Goal: Task Accomplishment & Management: Manage account settings

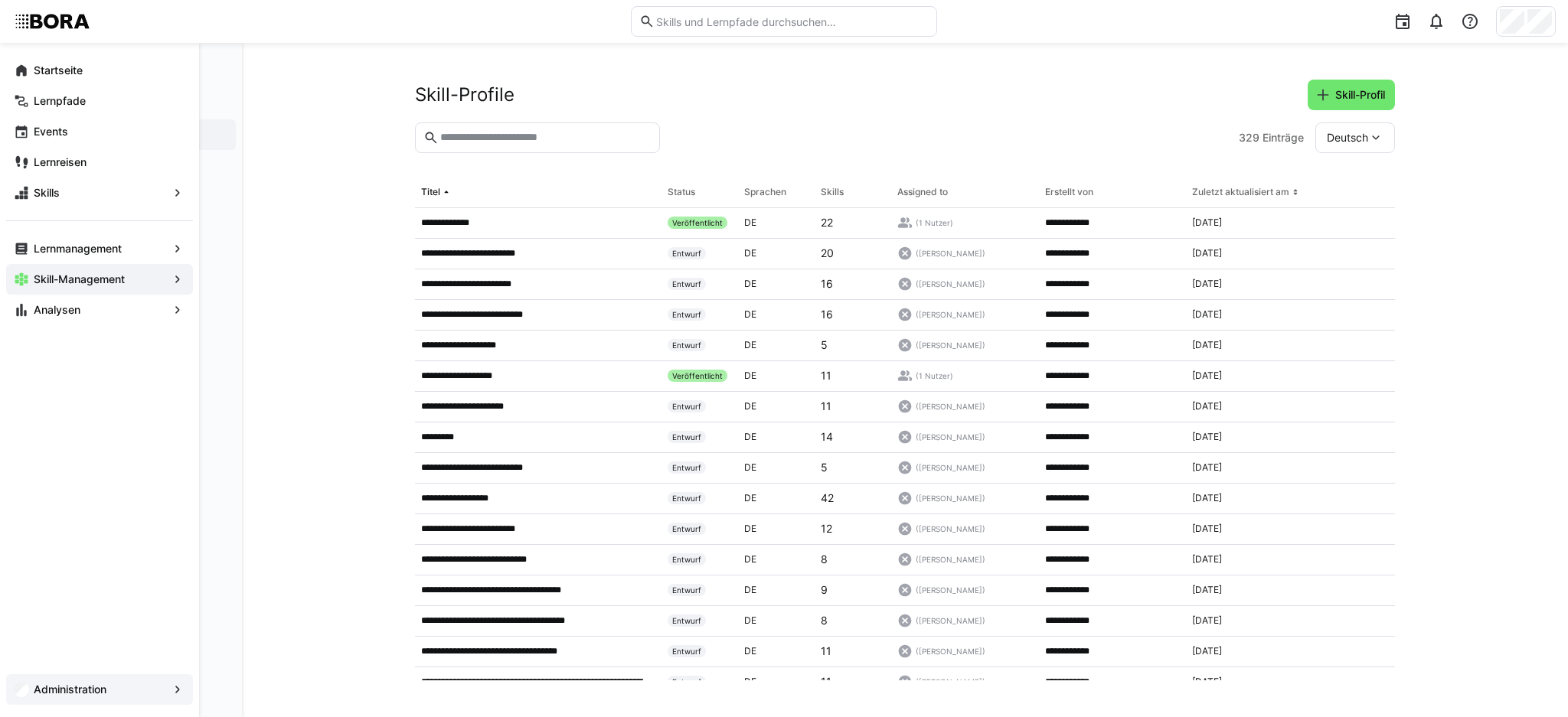
click at [119, 689] on span "Administration" at bounding box center [99, 690] width 136 height 16
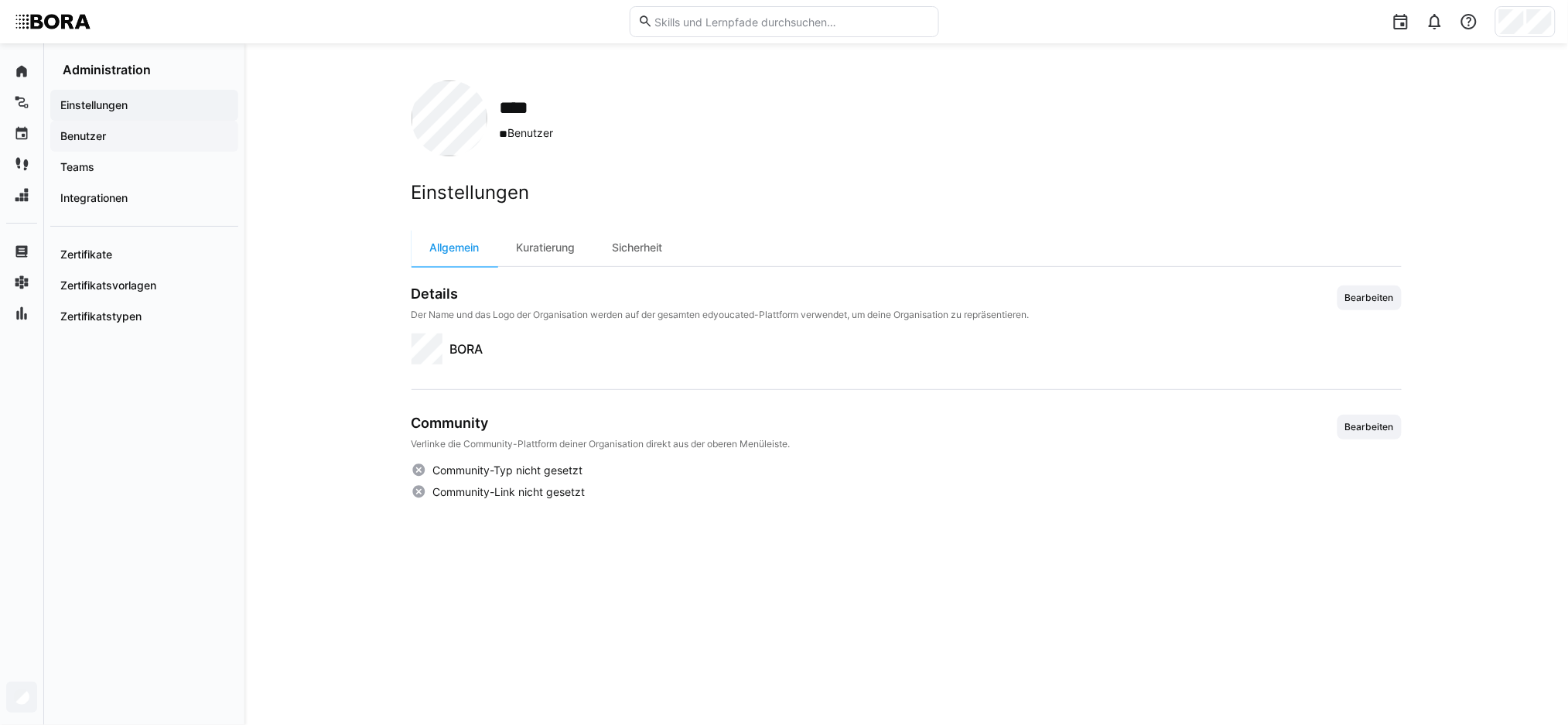
click at [108, 142] on span "Benutzer" at bounding box center [144, 136] width 172 height 16
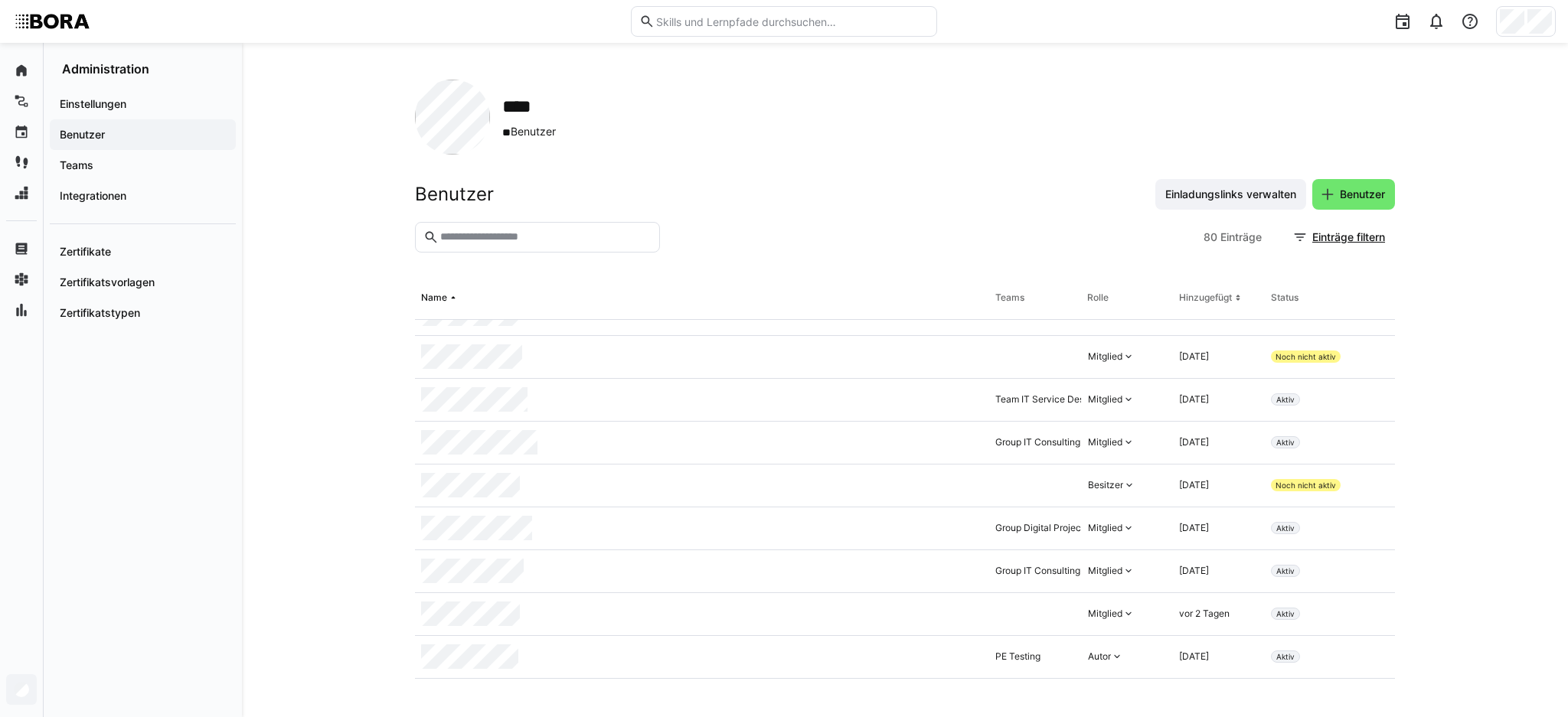
scroll to position [203, 0]
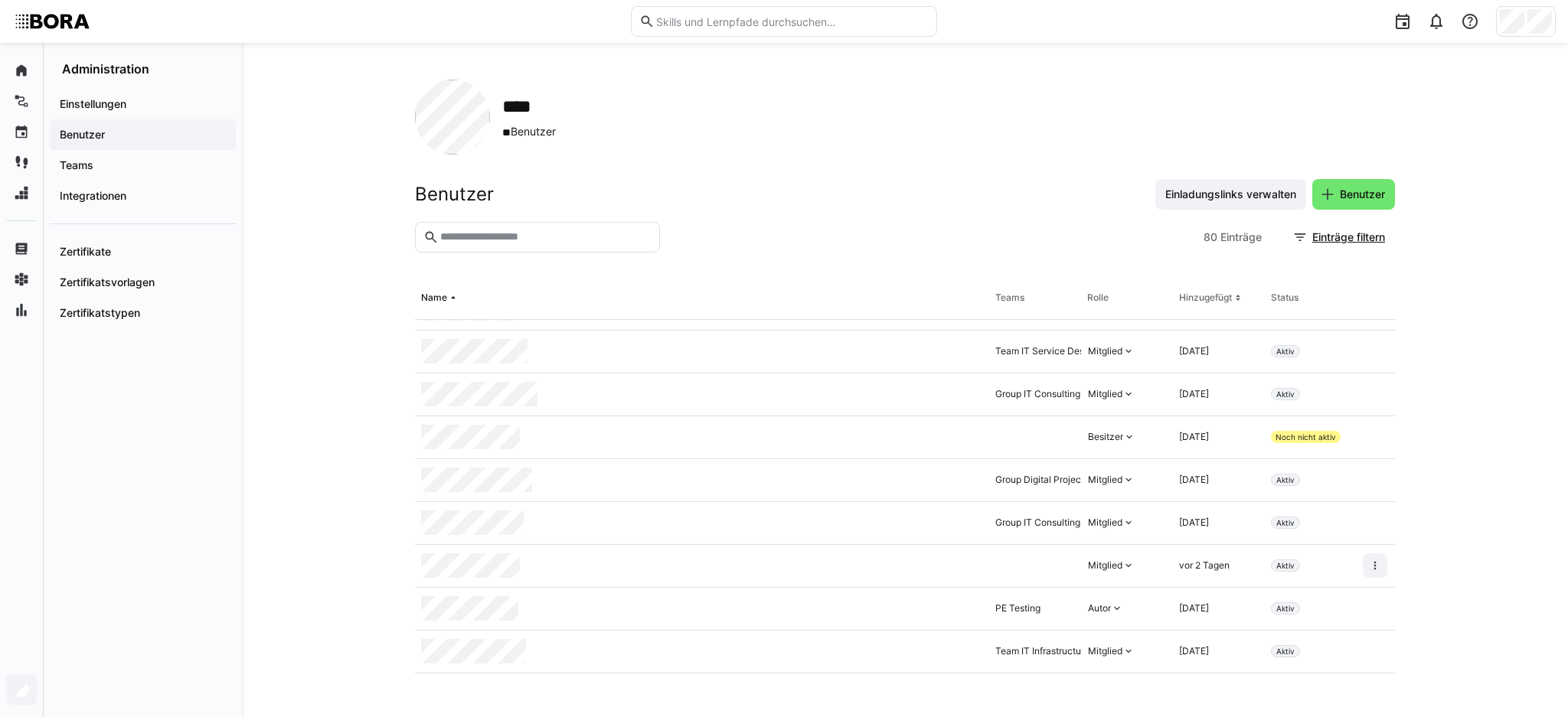
click at [957, 557] on div at bounding box center [702, 566] width 574 height 43
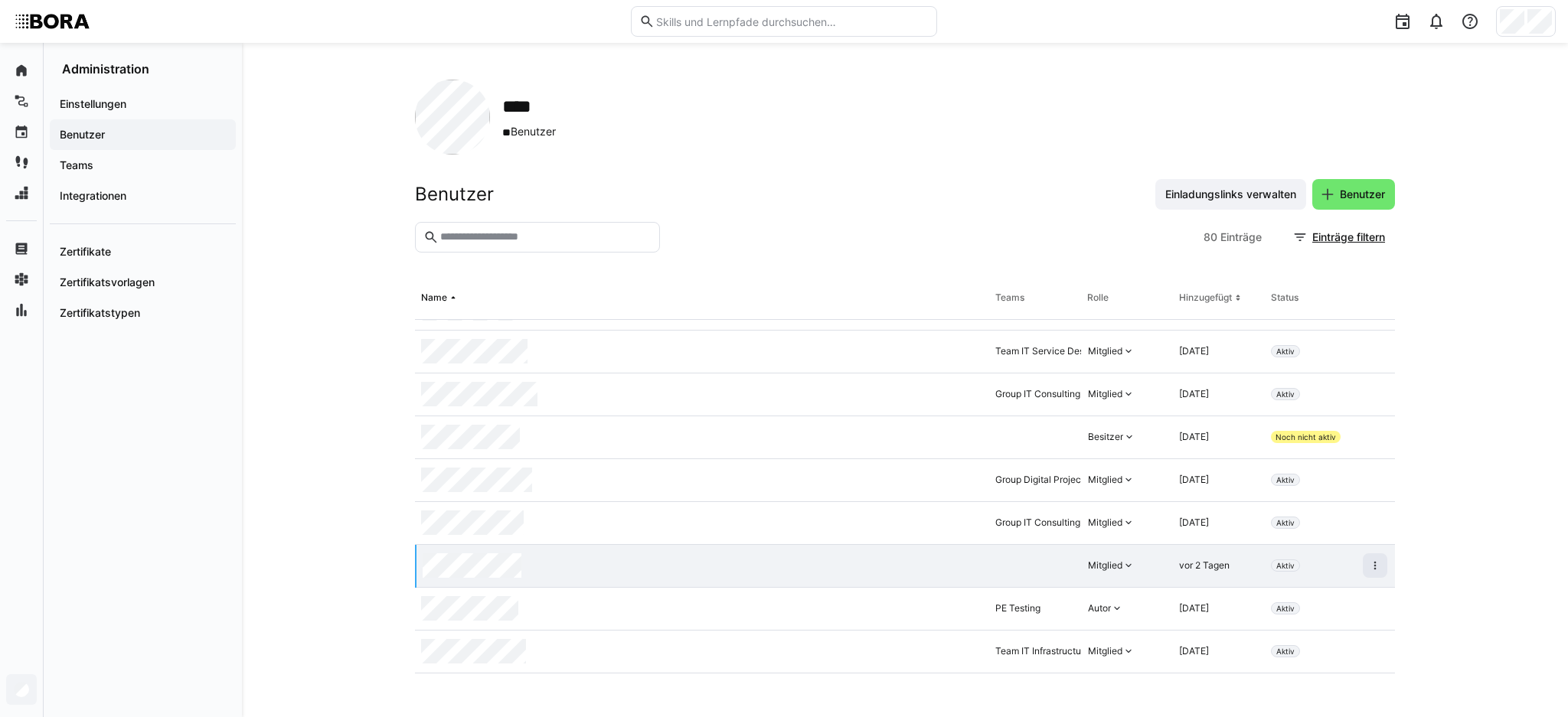
click at [623, 556] on div at bounding box center [703, 566] width 573 height 43
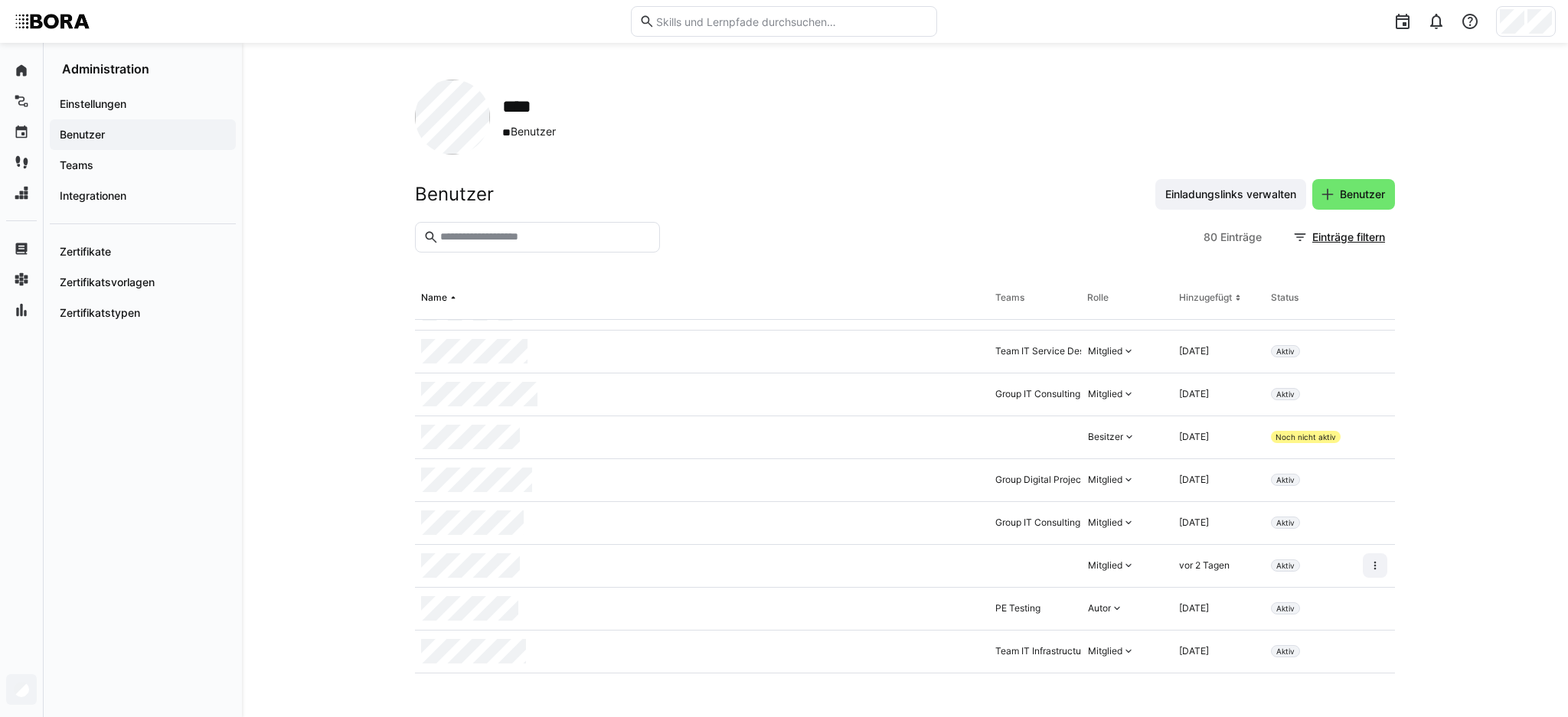
click at [623, 556] on div at bounding box center [702, 566] width 574 height 43
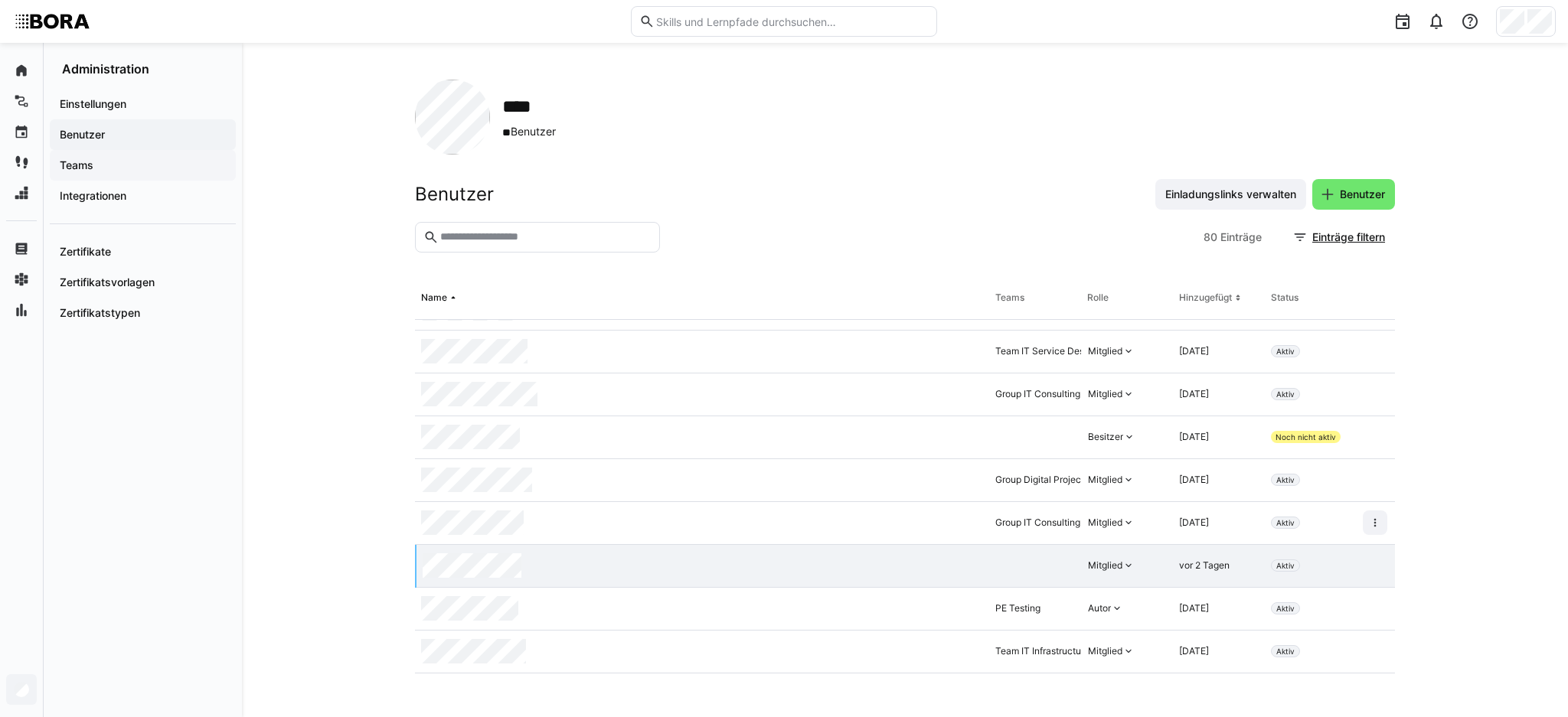
click at [96, 165] on span "Teams" at bounding box center [142, 166] width 171 height 16
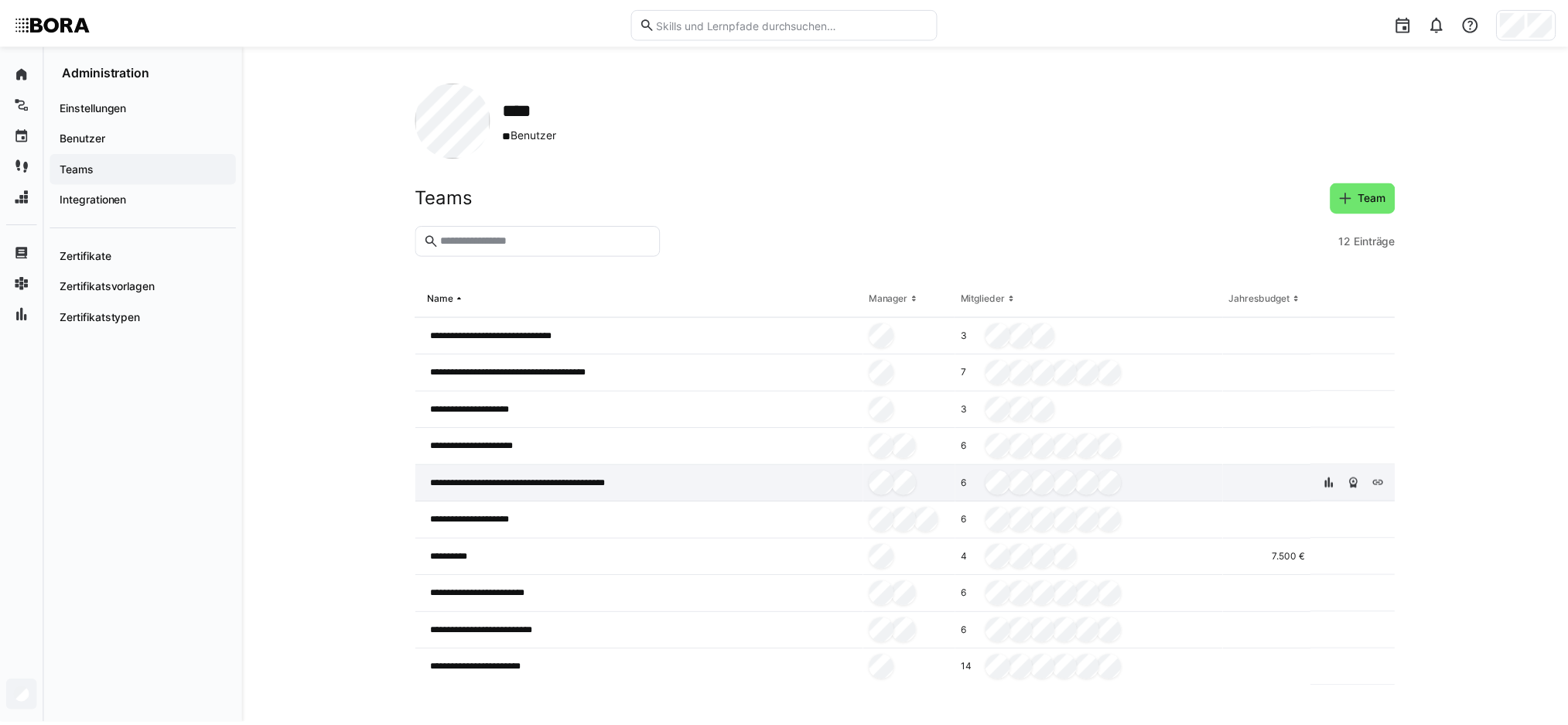
scroll to position [74, 0]
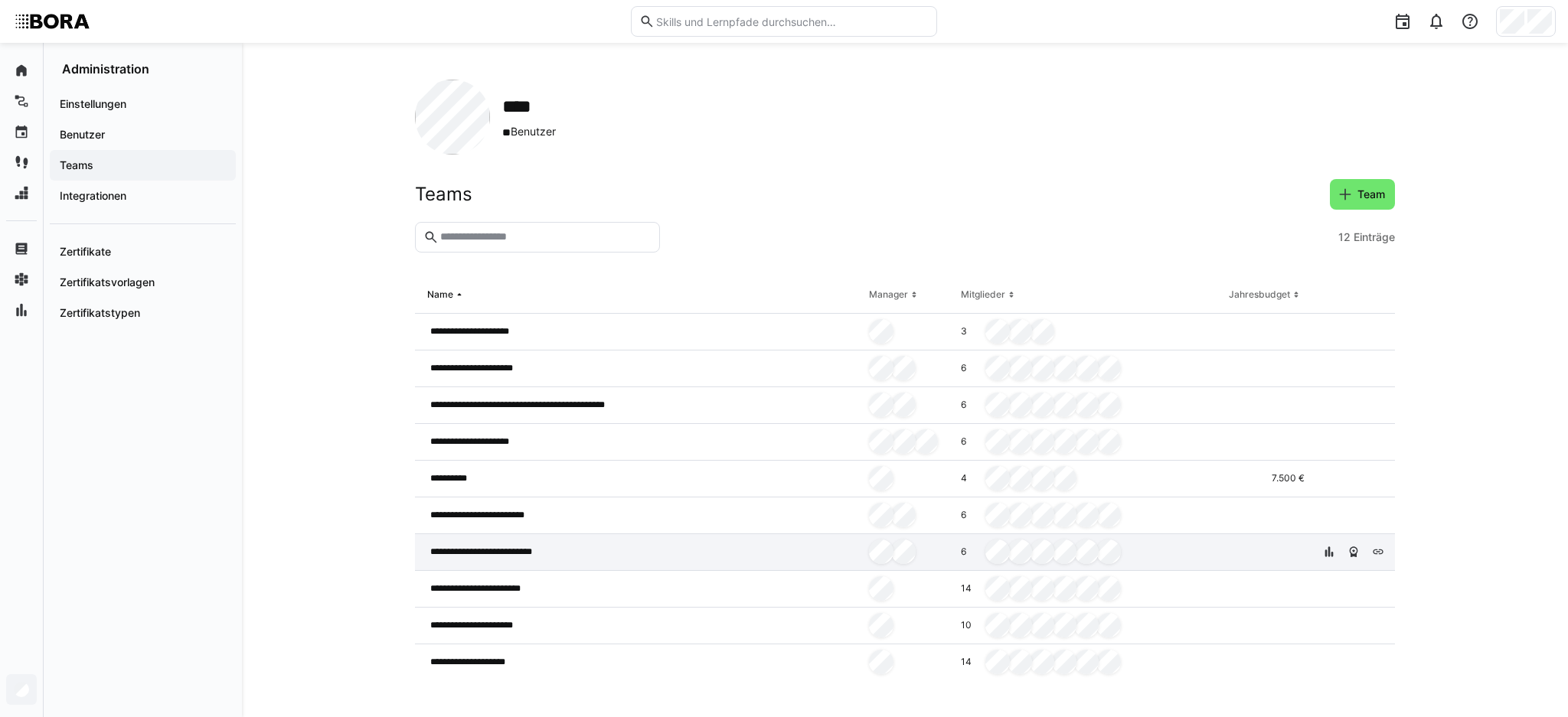
click at [655, 550] on div "**********" at bounding box center [638, 552] width 448 height 37
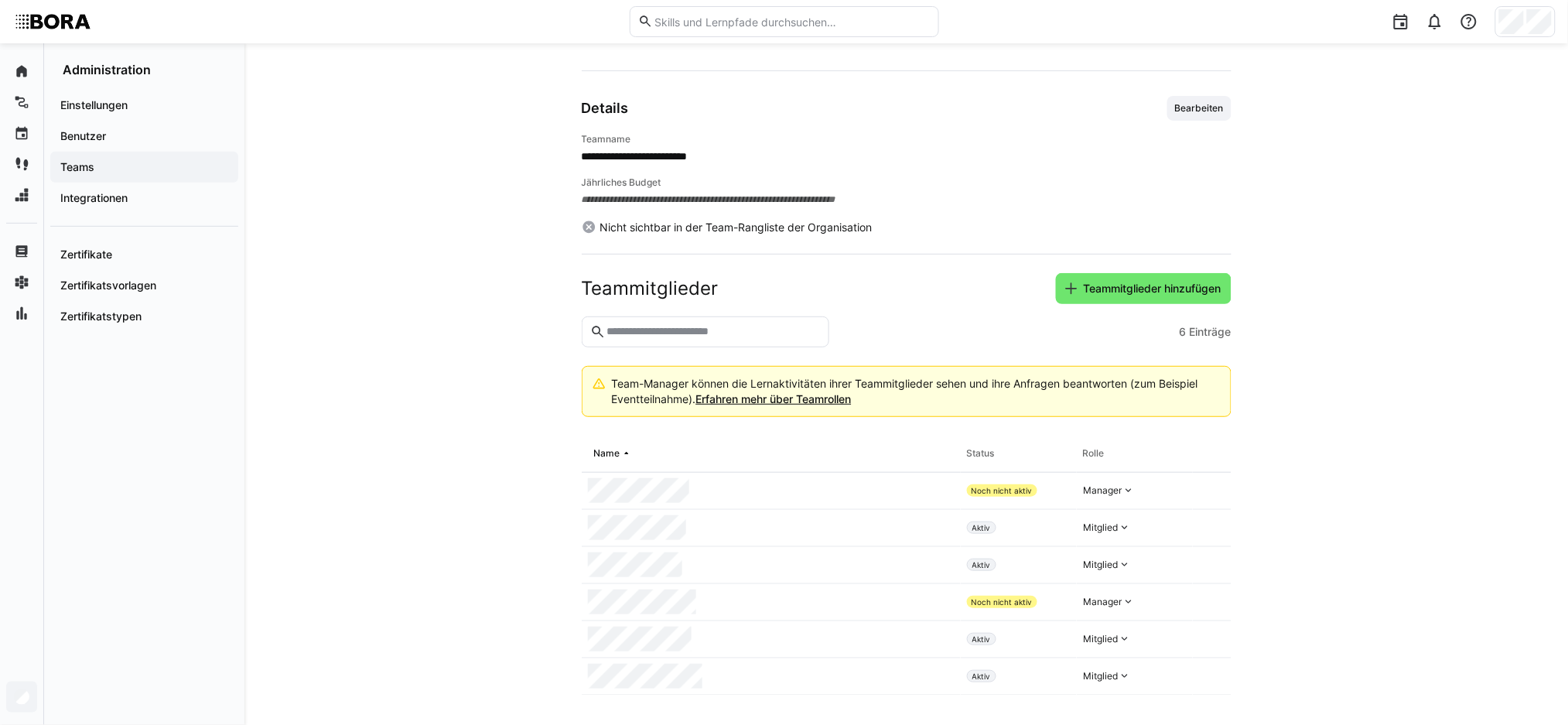
scroll to position [133, 0]
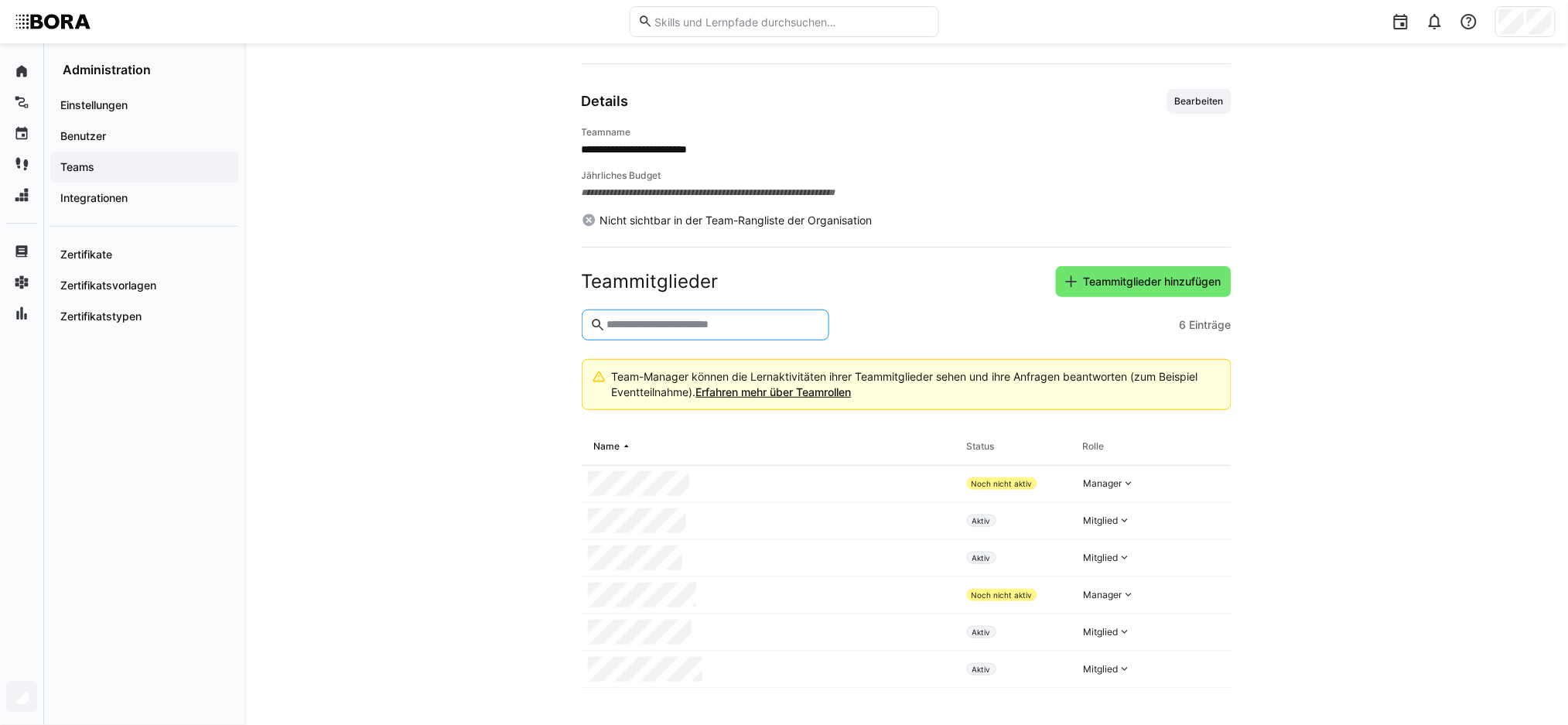
click at [660, 326] on input "text" at bounding box center [712, 325] width 215 height 14
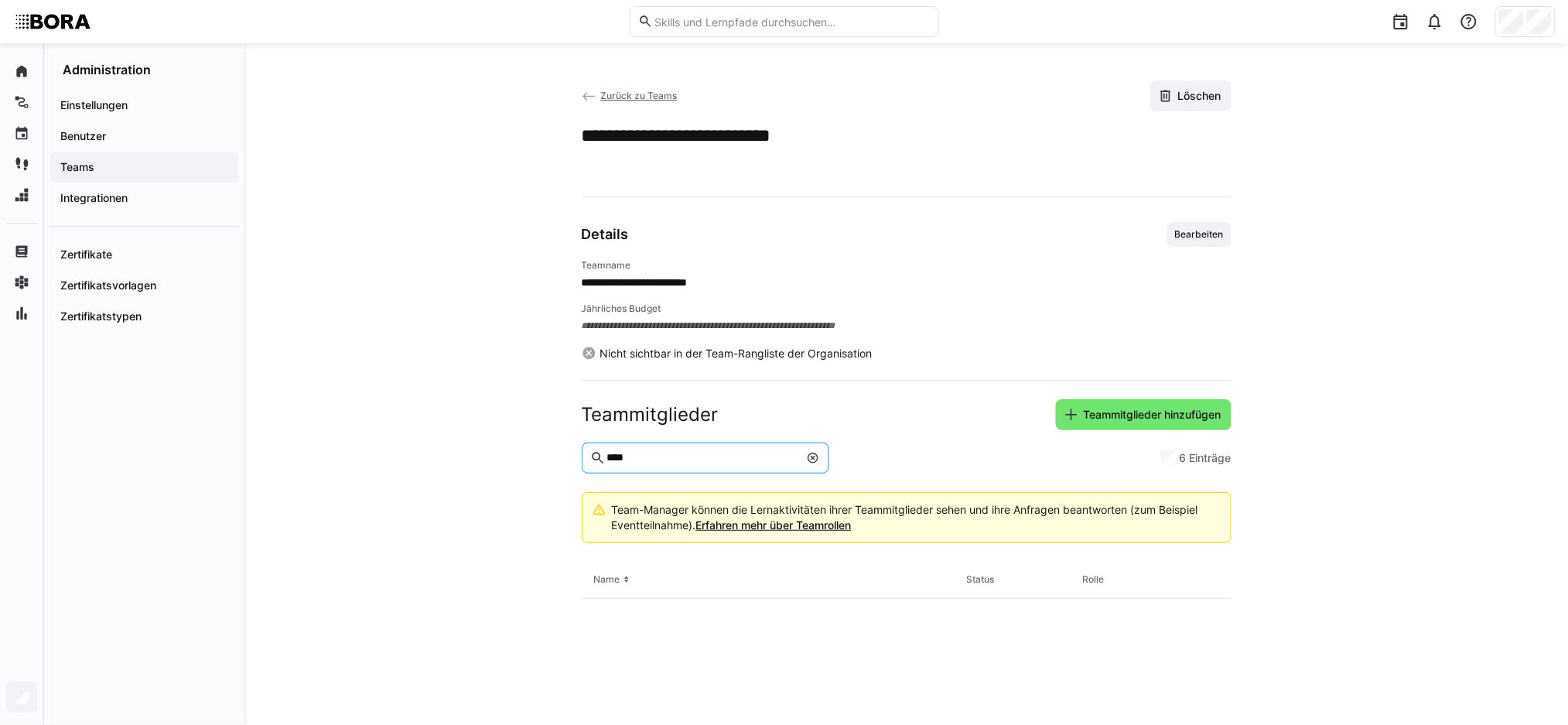
scroll to position [0, 0]
type input "*****"
click at [1126, 413] on span "Teammitglieder hinzufügen" at bounding box center [1153, 415] width 142 height 16
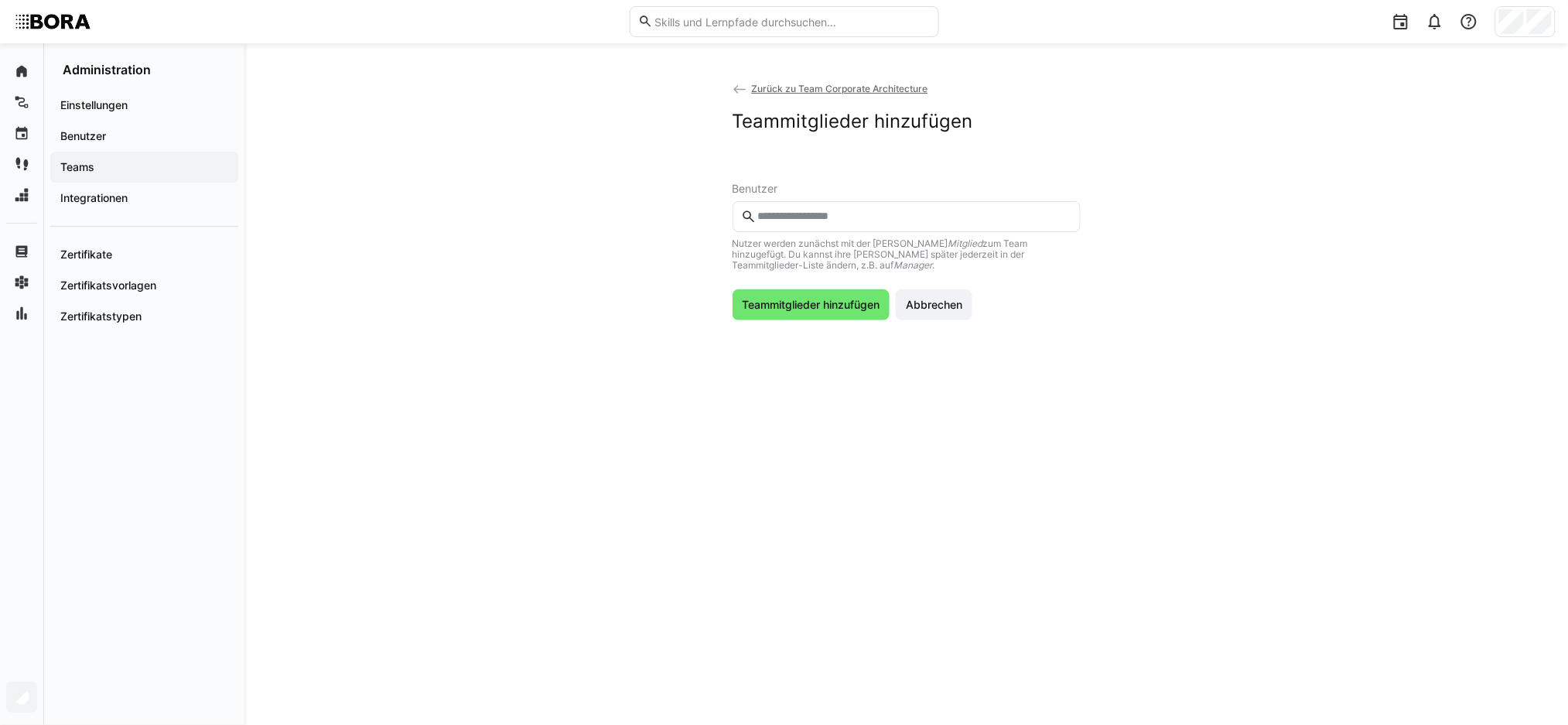
click at [807, 218] on input "text" at bounding box center [913, 217] width 315 height 14
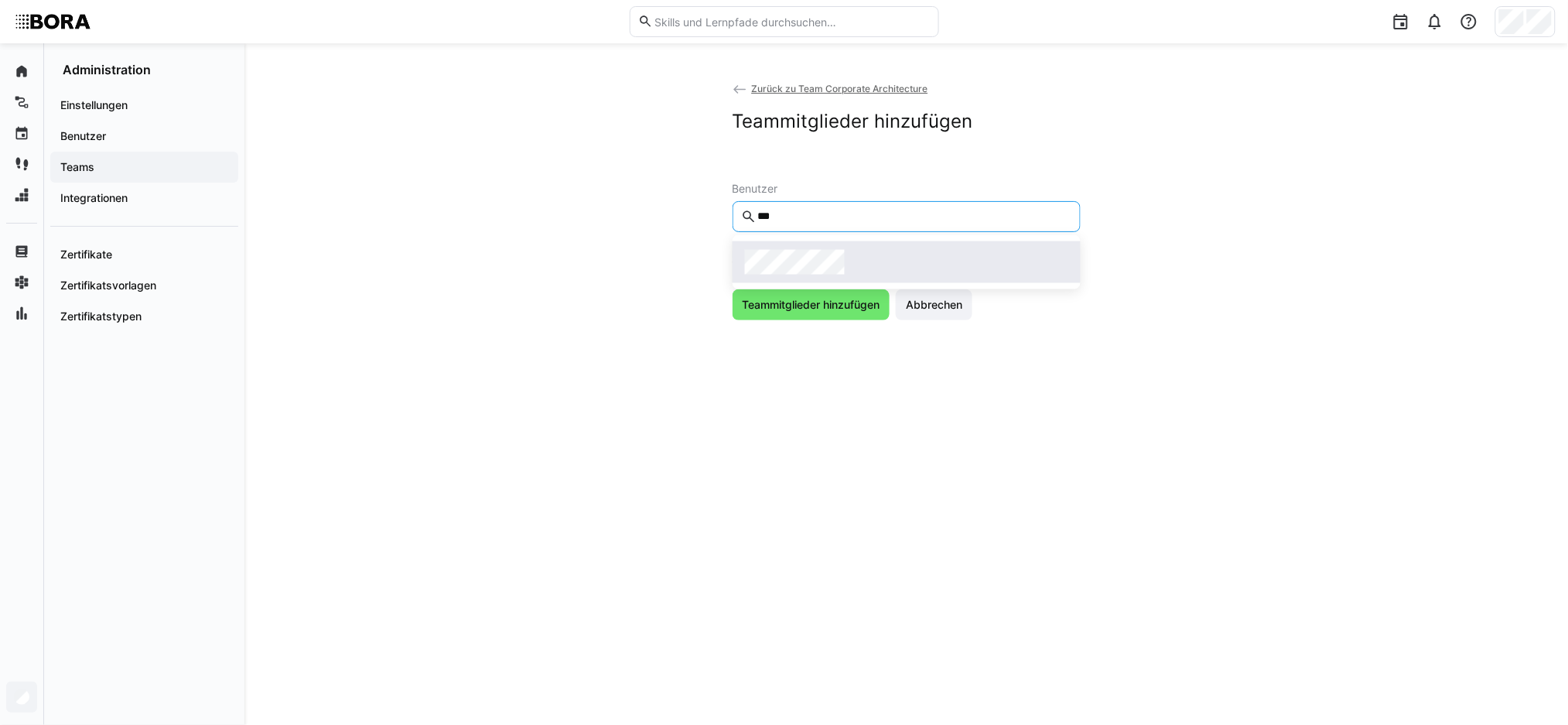
type input "***"
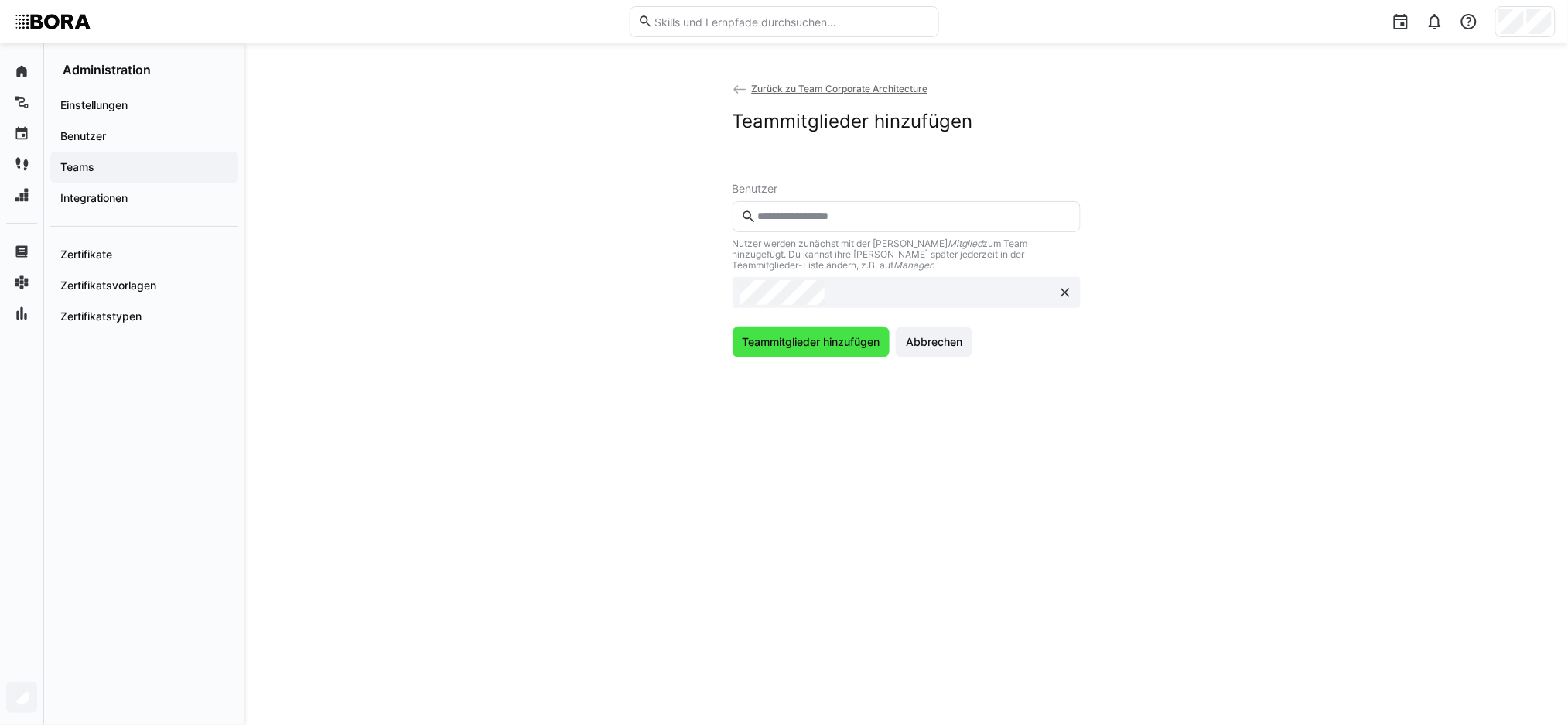
click at [808, 342] on span "Teammitglieder hinzufügen" at bounding box center [810, 342] width 142 height 16
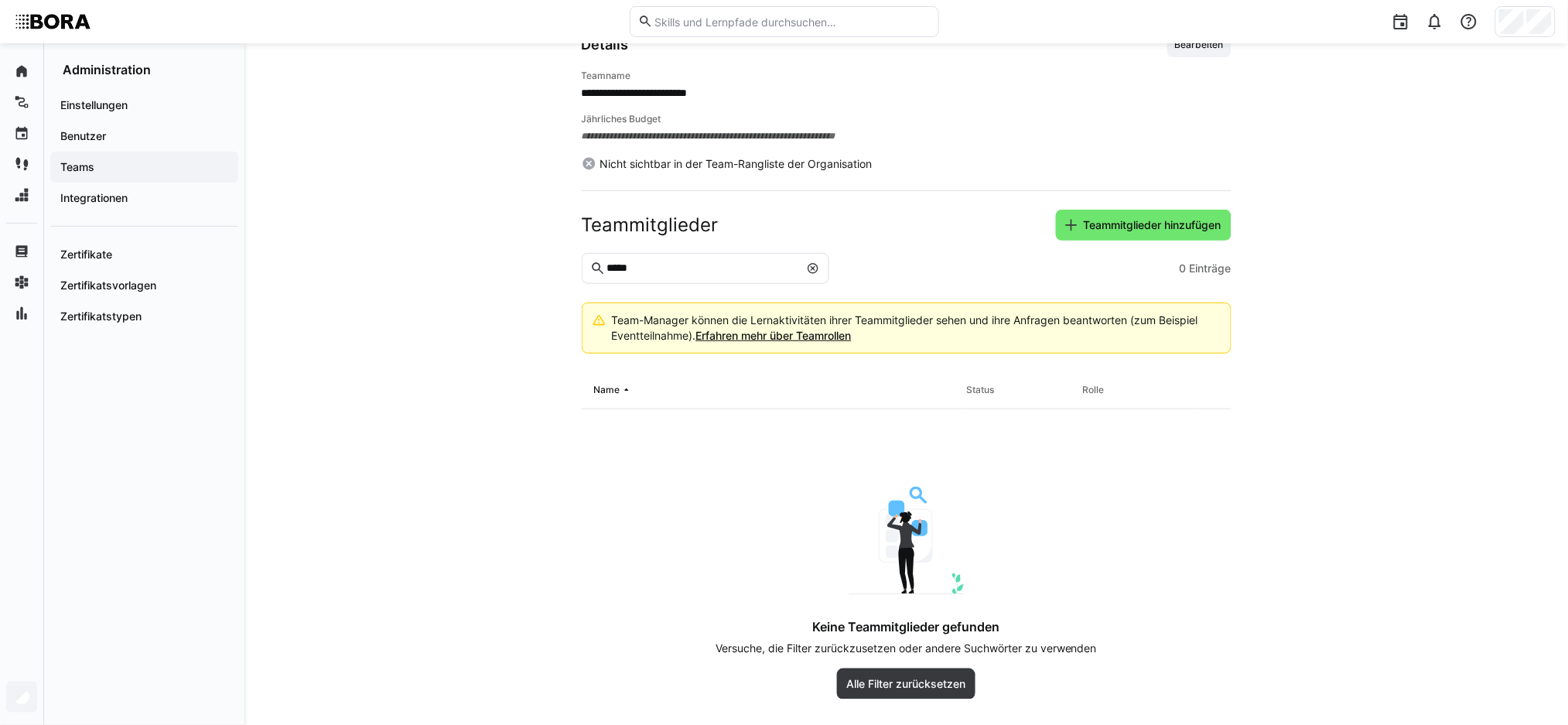
scroll to position [201, 0]
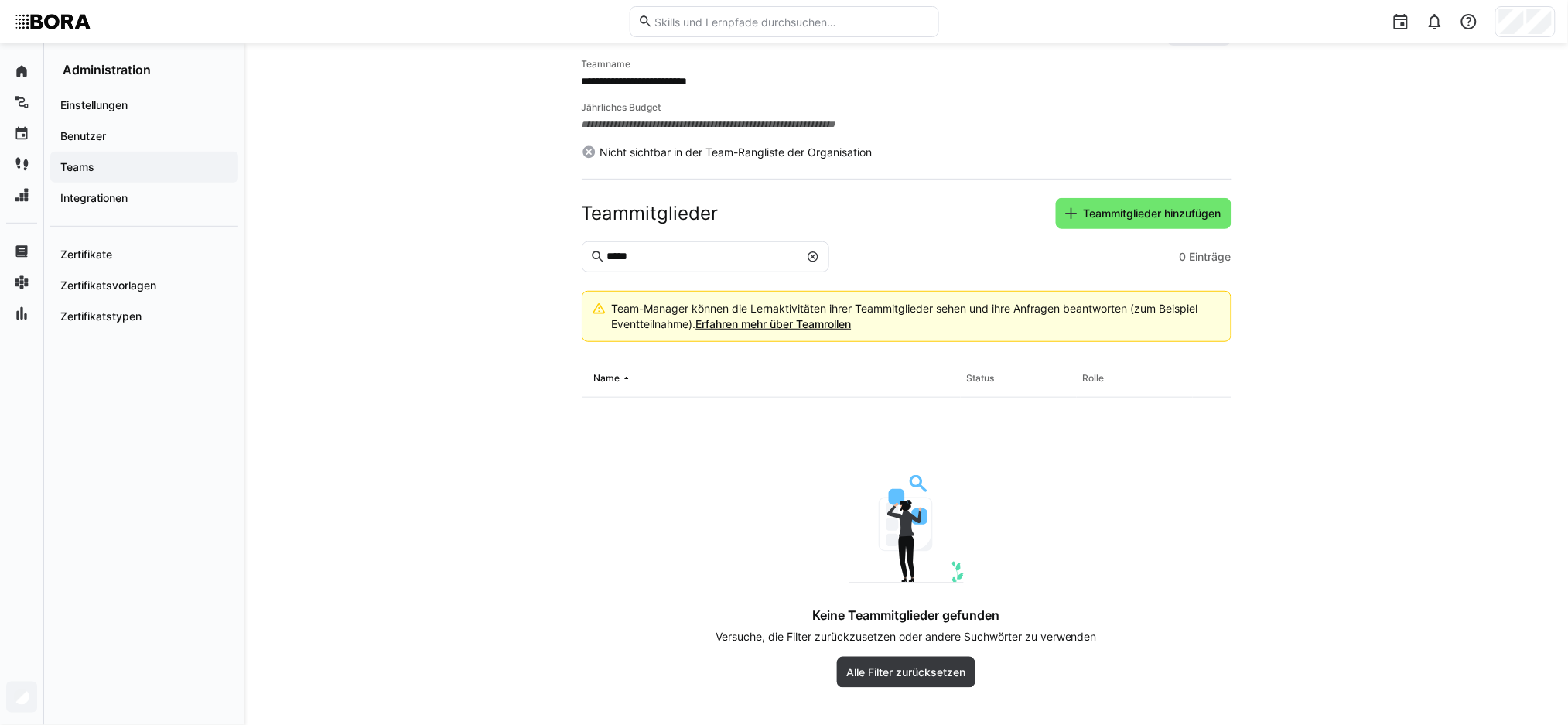
click at [810, 256] on eds-icon at bounding box center [813, 257] width 13 height 13
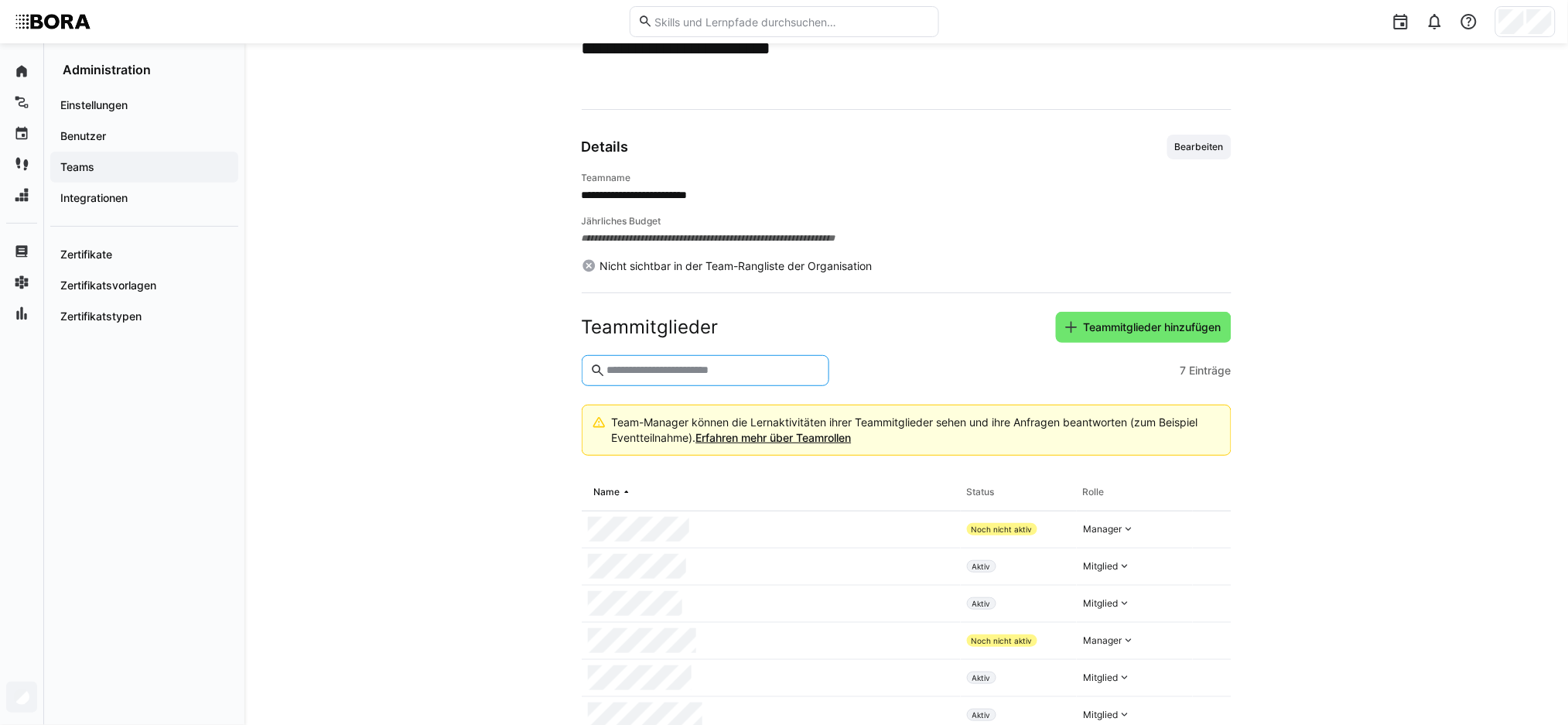
scroll to position [0, 0]
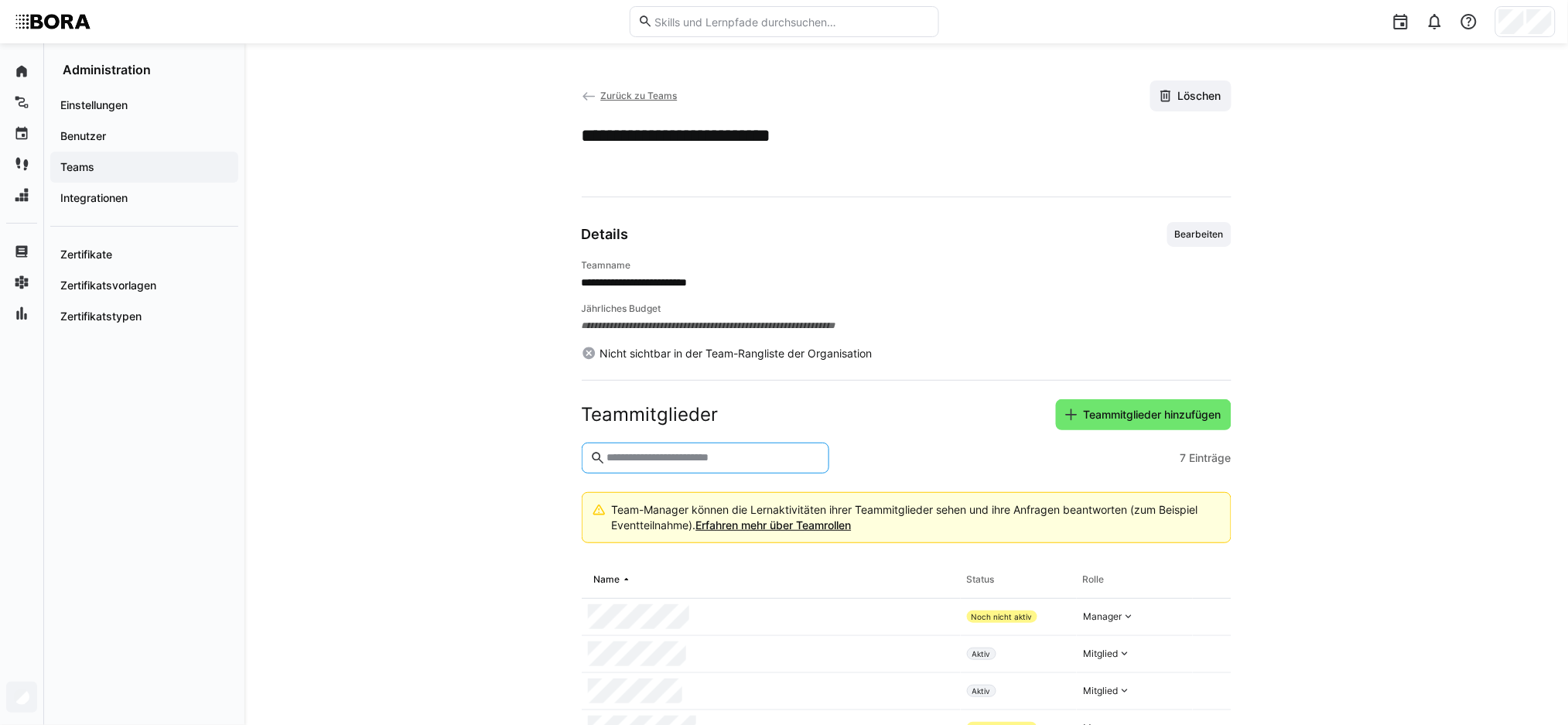
click at [588, 100] on eds-icon at bounding box center [590, 97] width 16 height 16
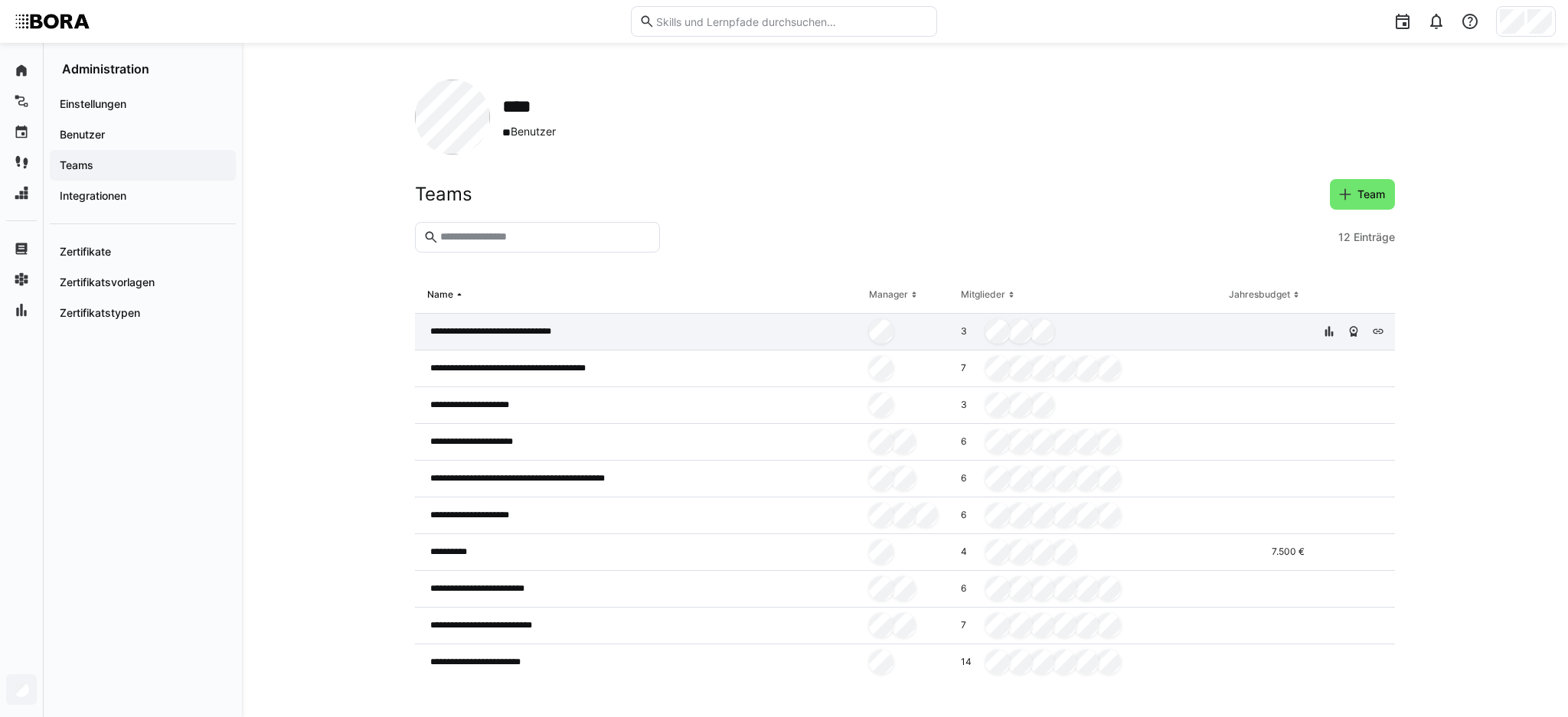
click at [624, 326] on div "**********" at bounding box center [638, 332] width 448 height 37
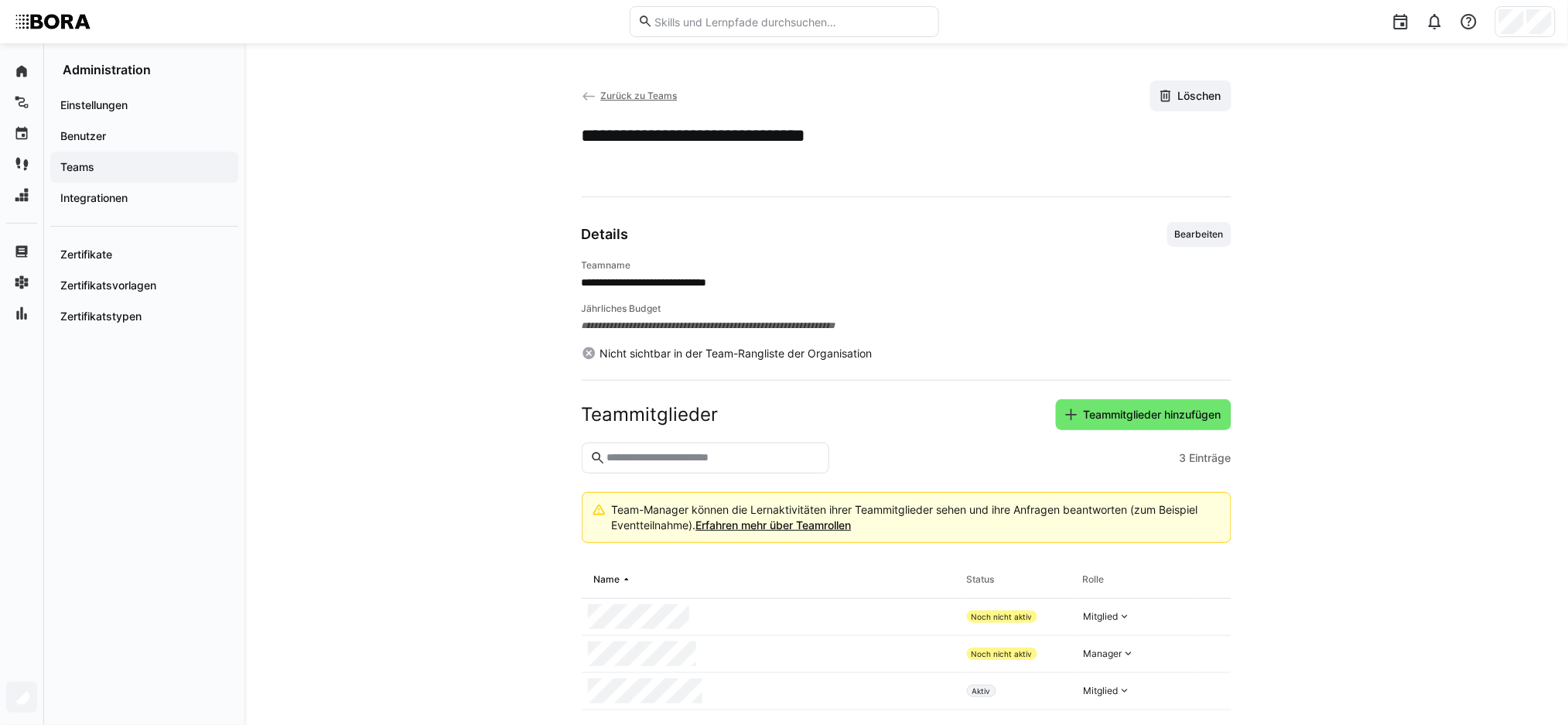
click at [589, 90] on eds-icon at bounding box center [590, 97] width 16 height 16
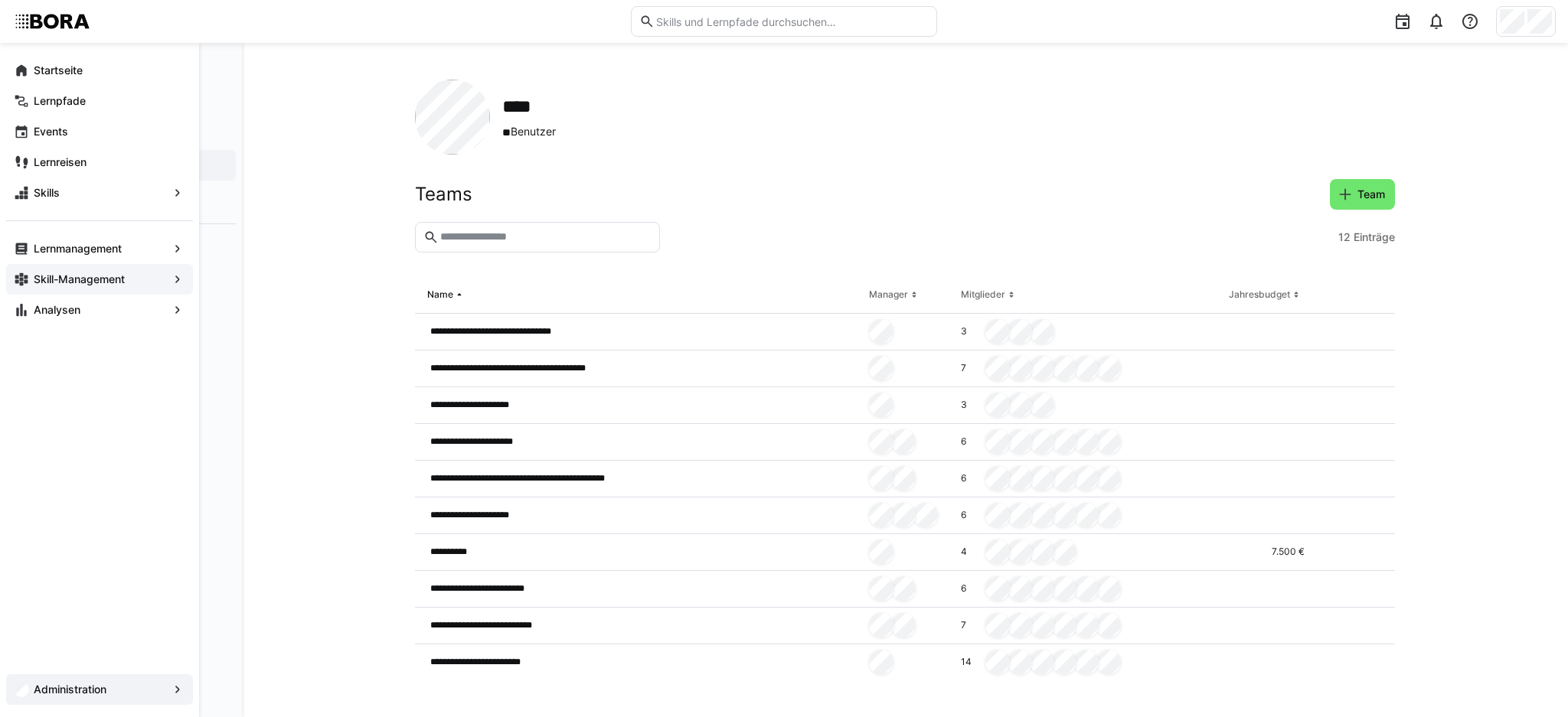
click at [128, 276] on span "Skill-Management" at bounding box center [99, 279] width 136 height 16
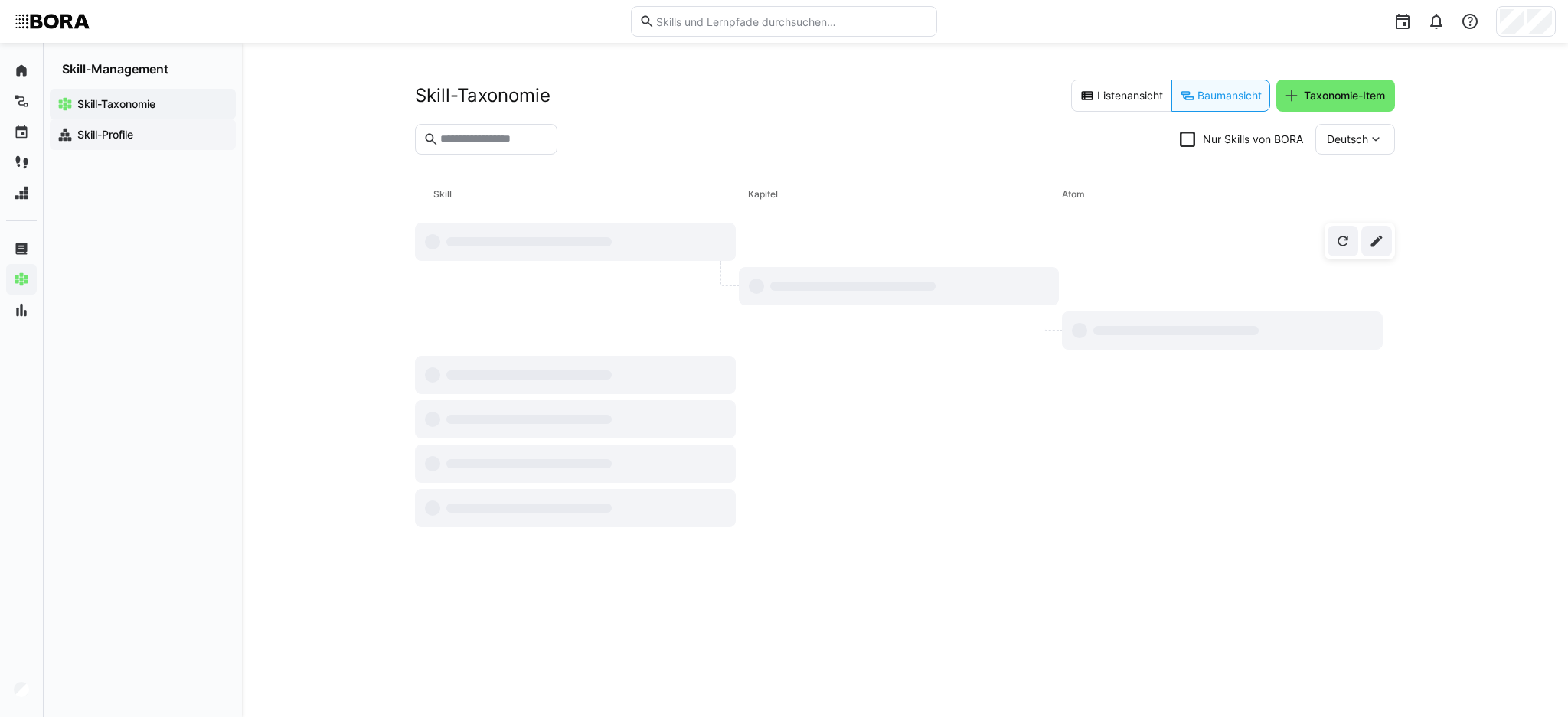
click at [0, 0] on app-navigation-label "Skill-Profile" at bounding box center [0, 0] width 0 height 0
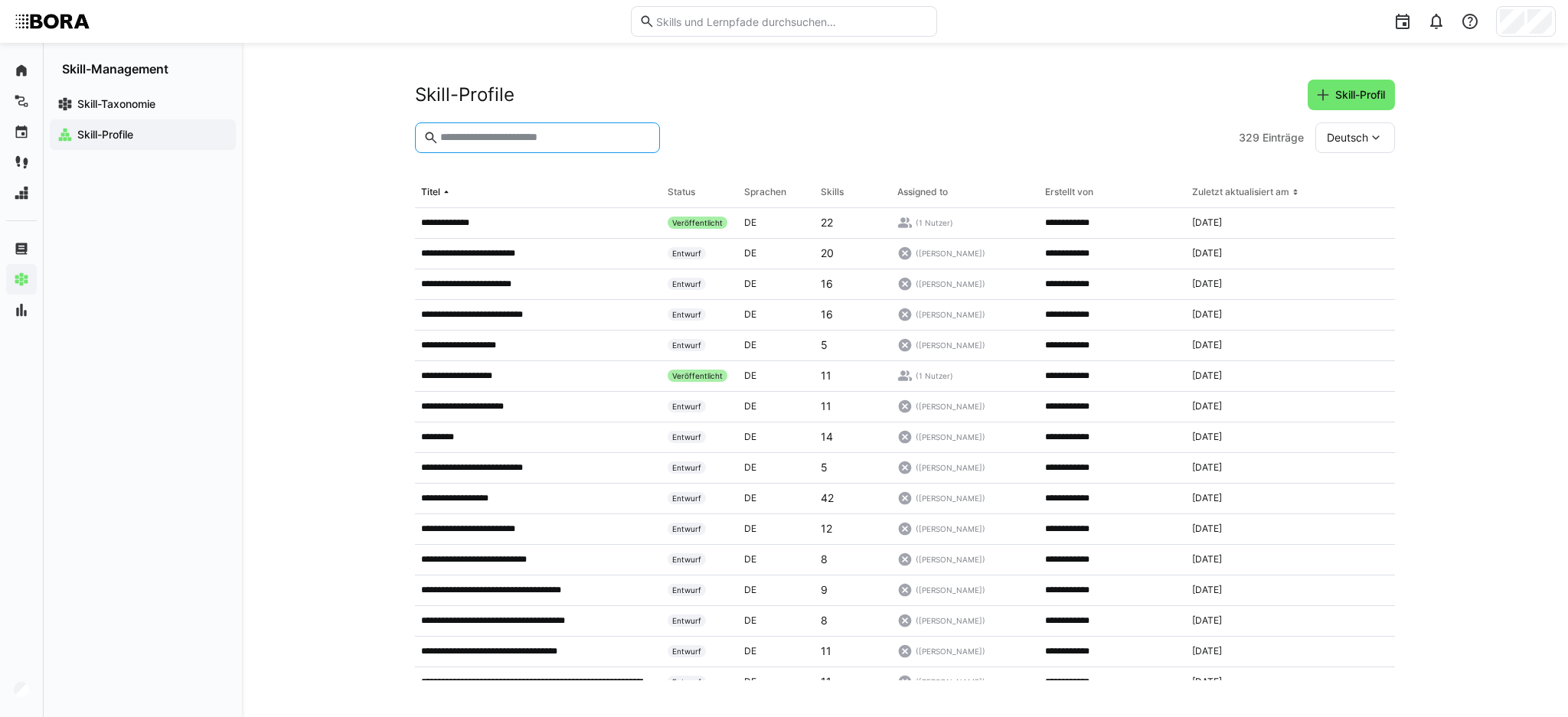
click at [511, 138] on input "text" at bounding box center [545, 138] width 213 height 14
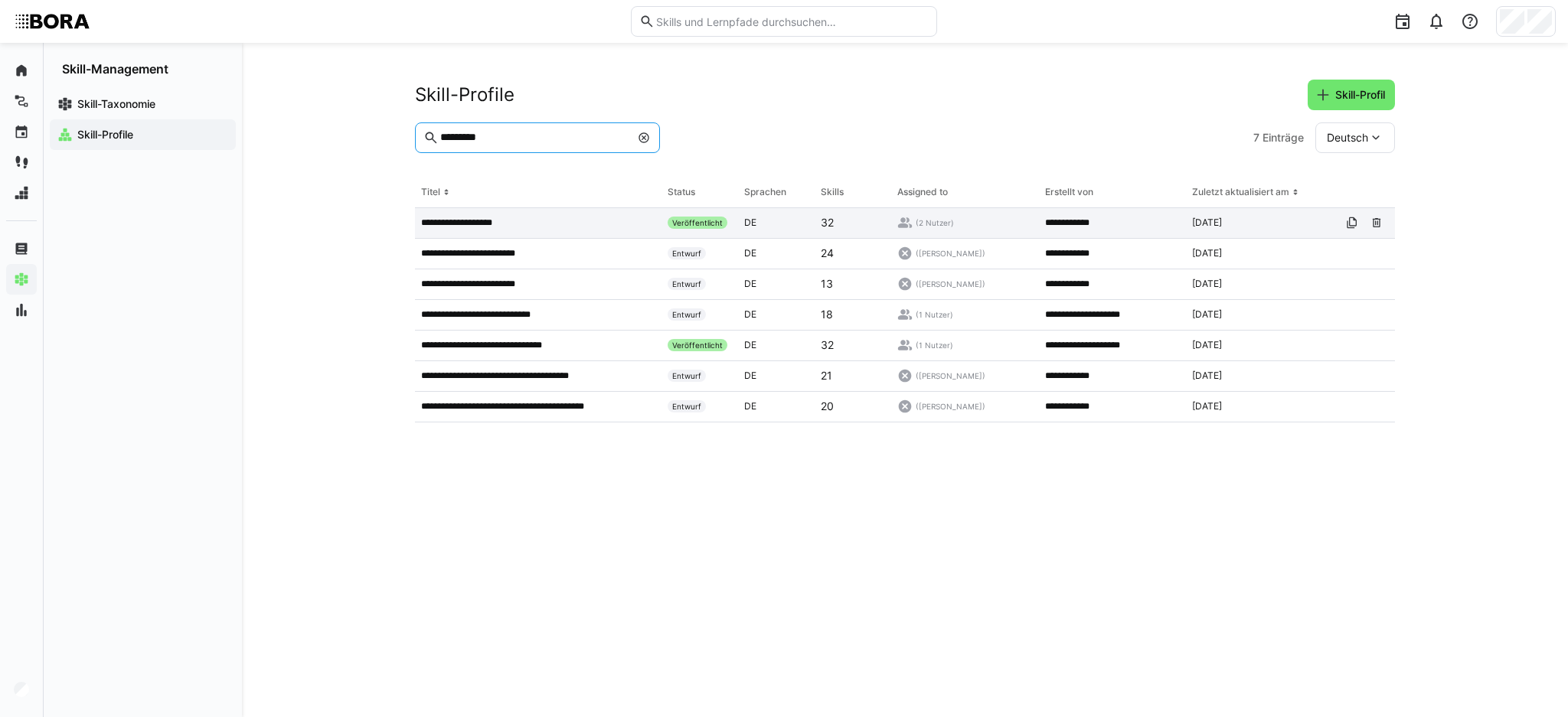
type input "*********"
click at [494, 217] on p "**********" at bounding box center [465, 223] width 88 height 13
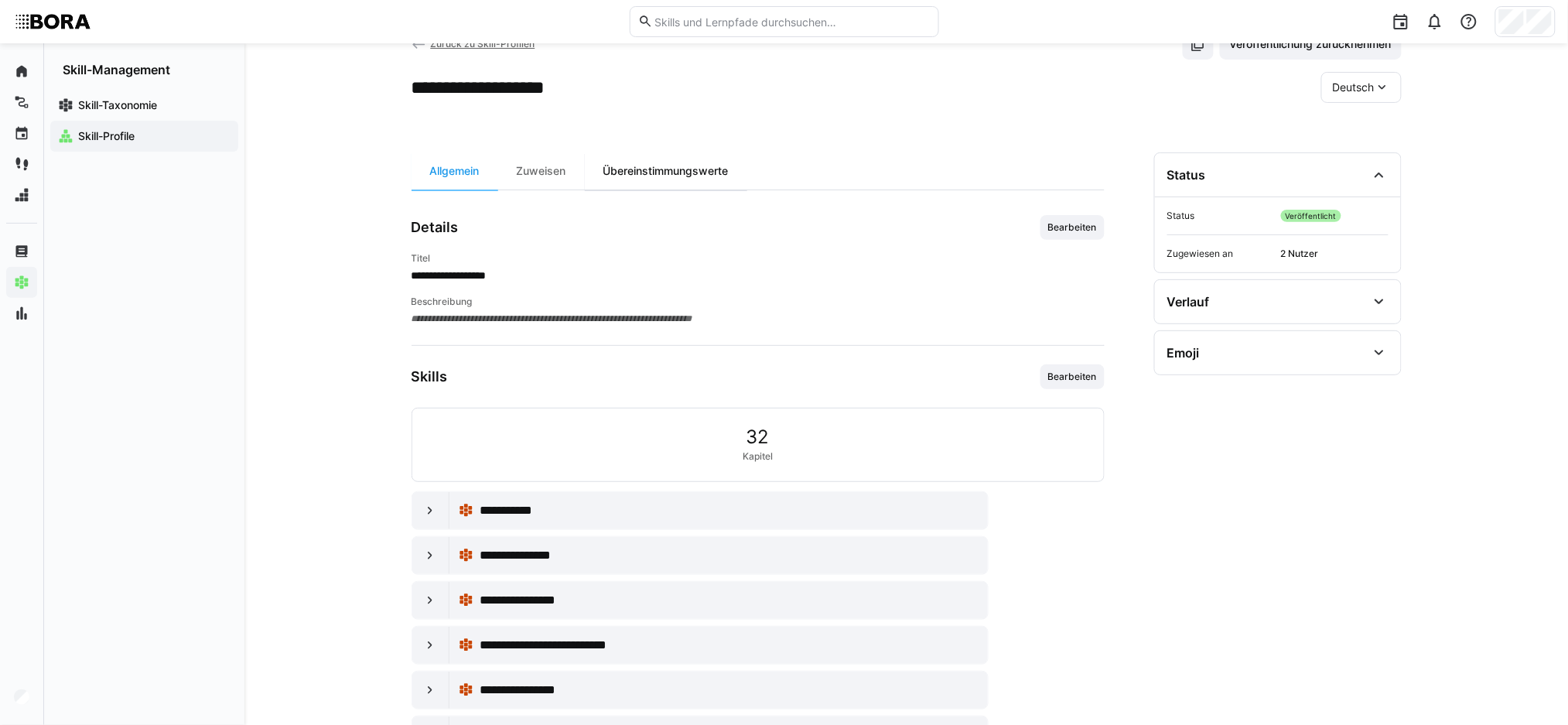
scroll to position [47, 0]
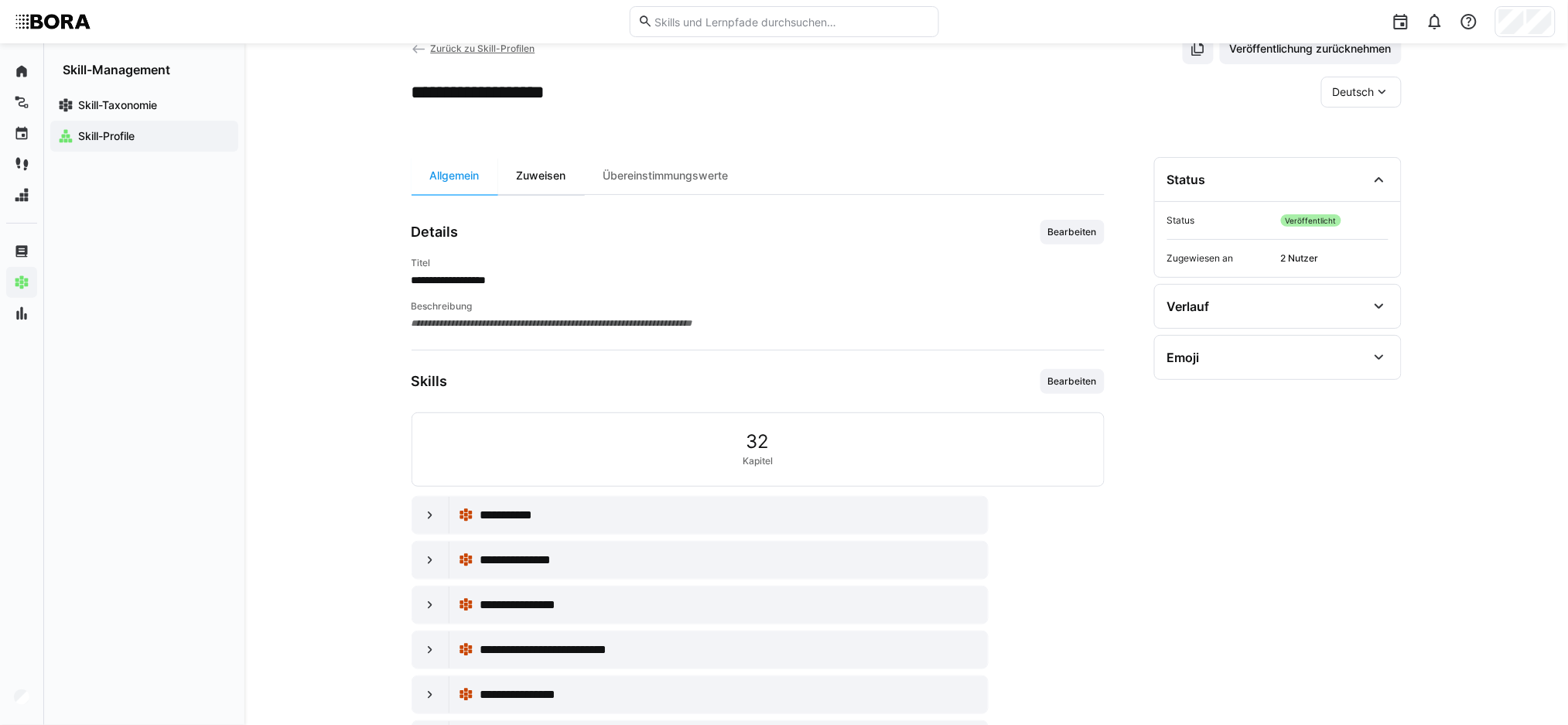
click at [527, 172] on div "Zuweisen" at bounding box center [542, 176] width 87 height 37
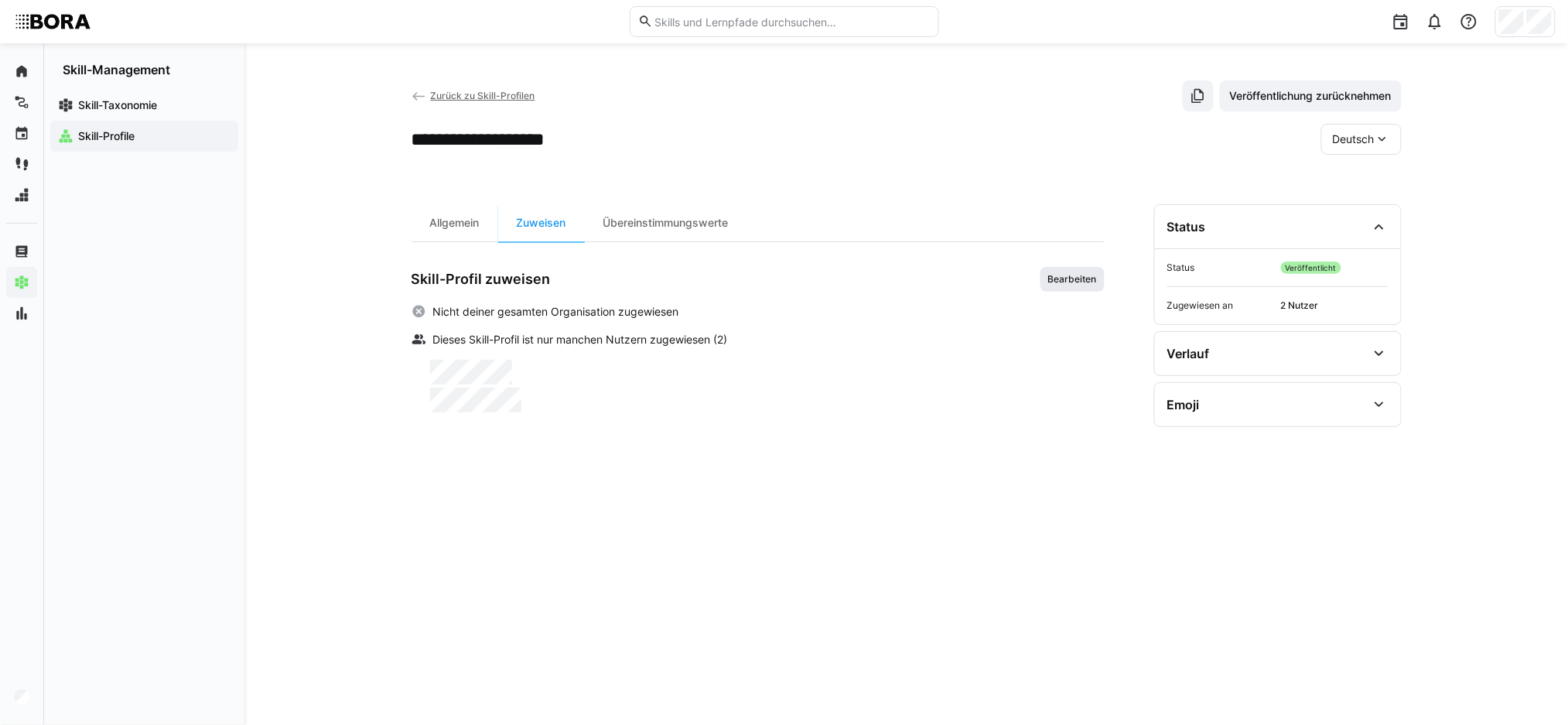
click at [1065, 270] on span "Bearbeiten" at bounding box center [1072, 279] width 64 height 25
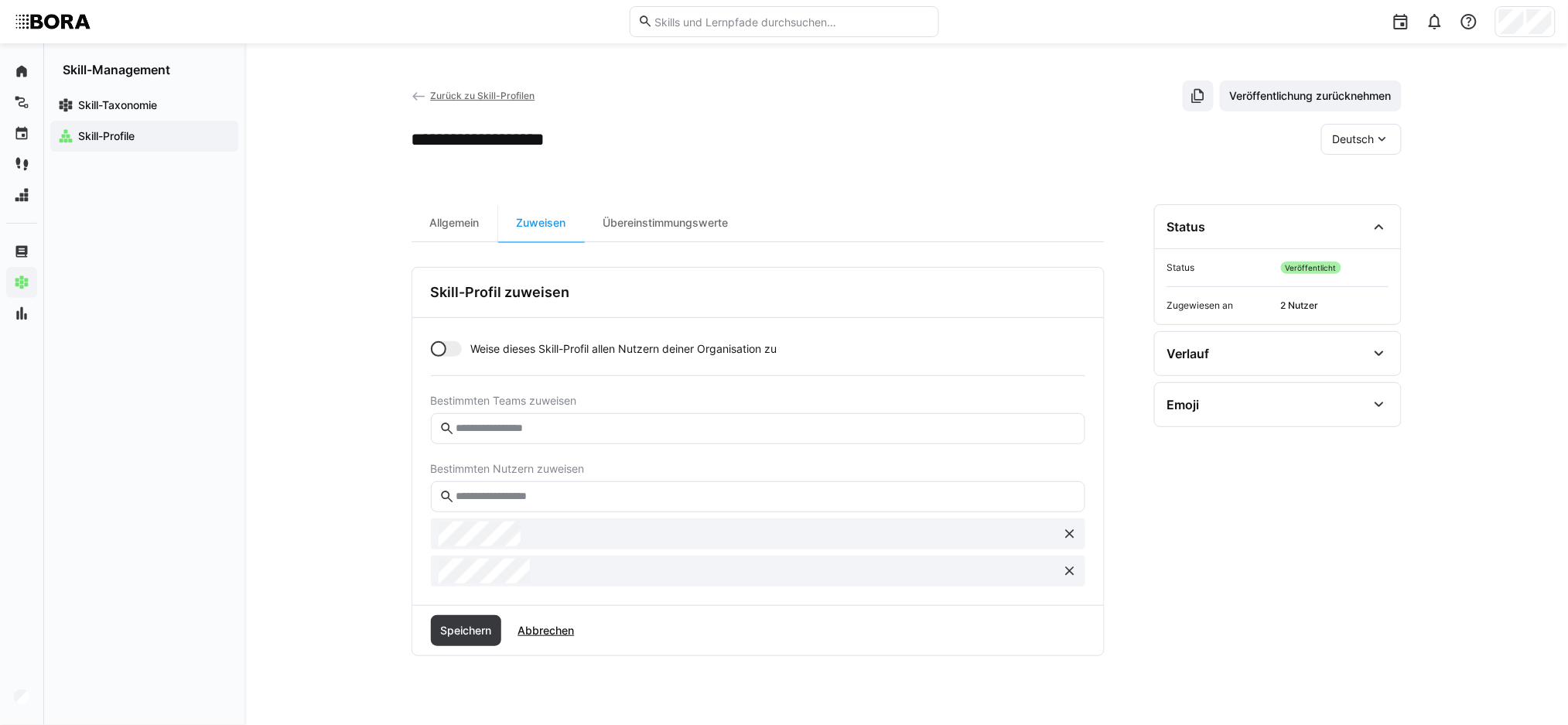
click at [536, 497] on input "text" at bounding box center [765, 497] width 622 height 14
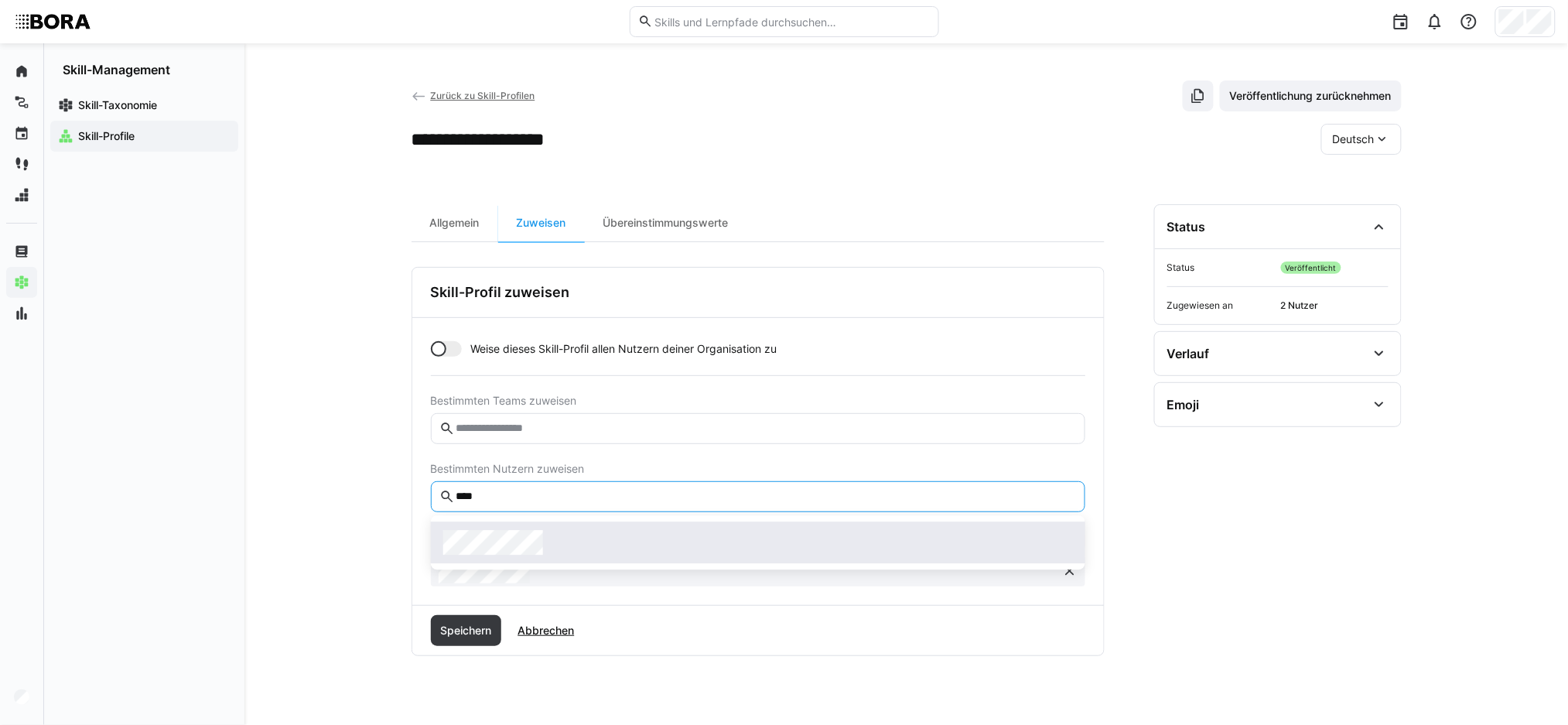
type input "****"
click at [546, 542] on div at bounding box center [758, 542] width 629 height 25
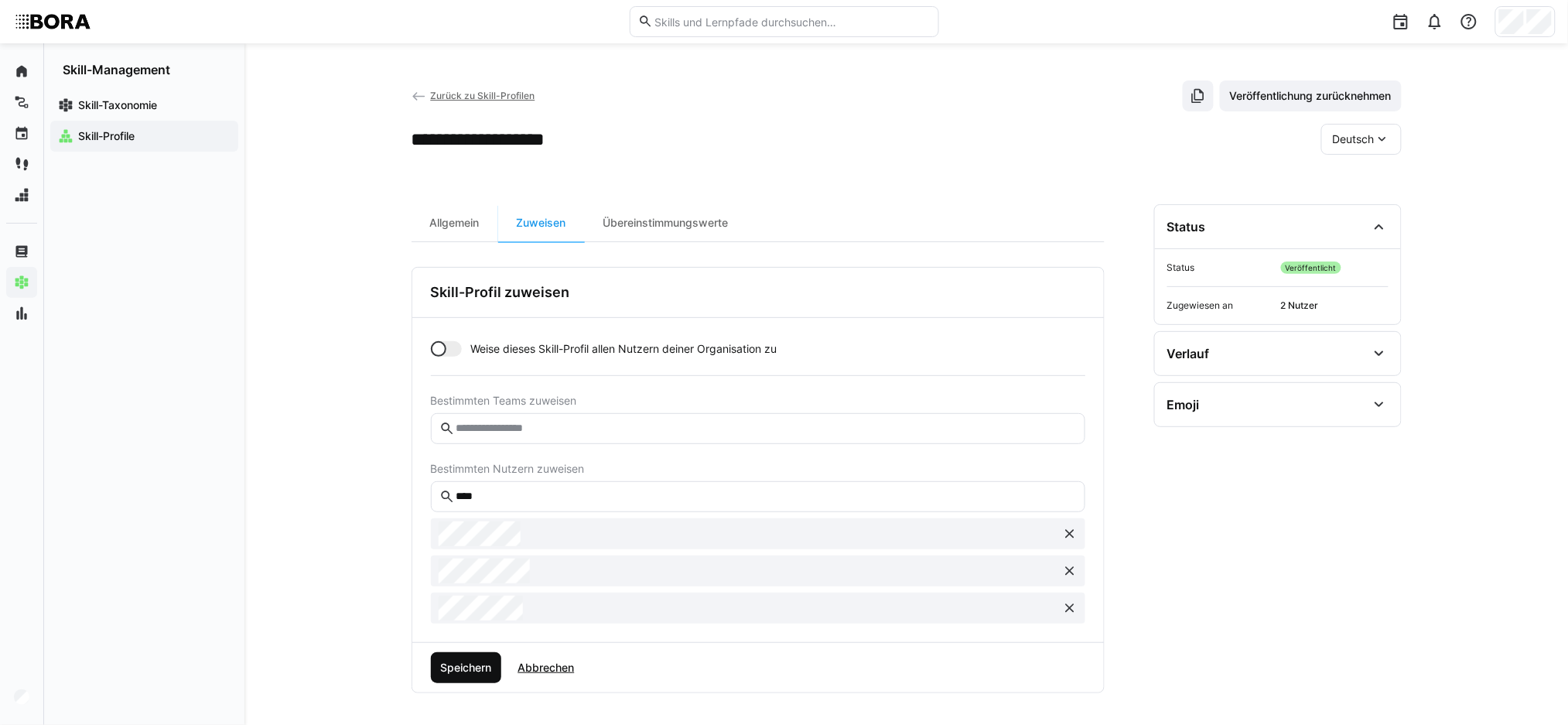
click at [471, 667] on span "Speichern" at bounding box center [466, 668] width 55 height 16
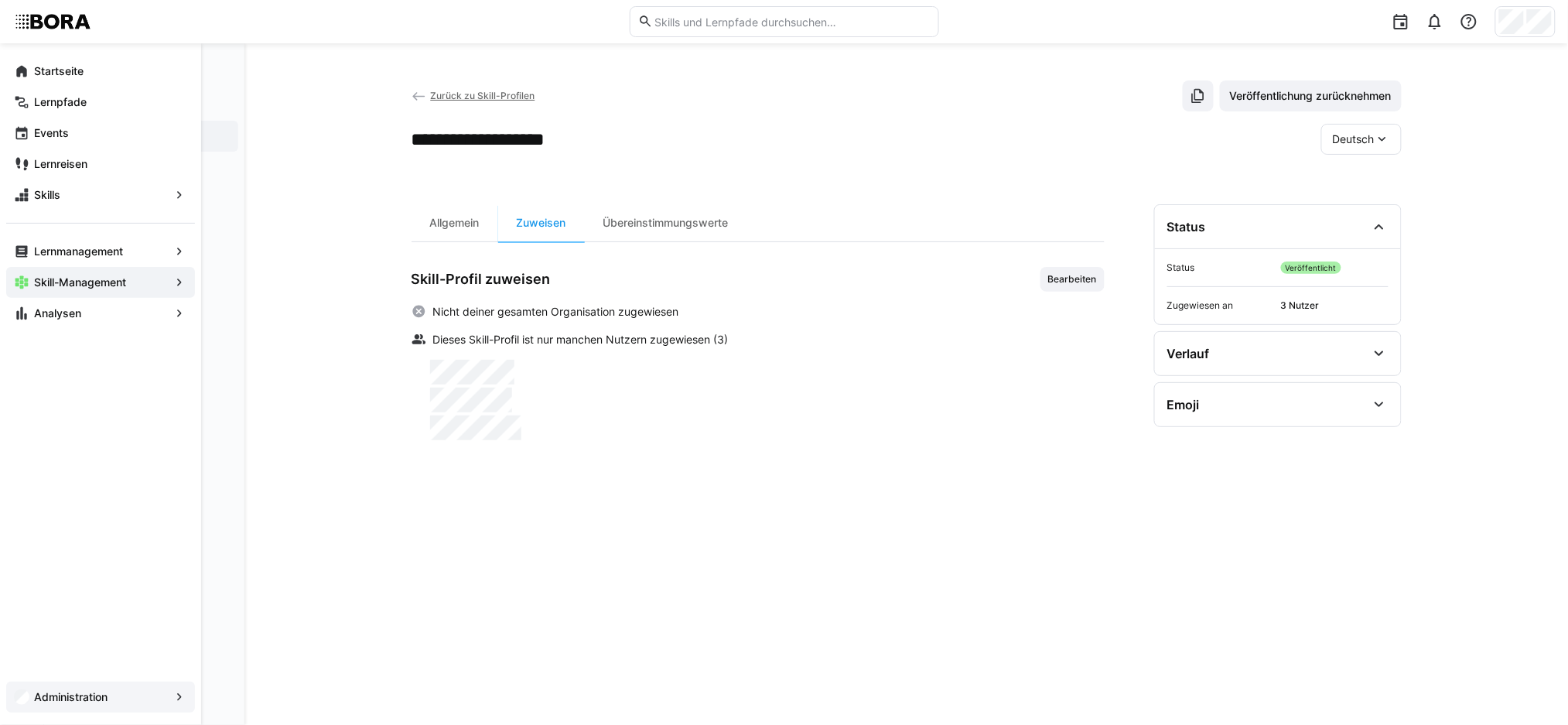
click at [0, 0] on app-navigation-label "Administration" at bounding box center [0, 0] width 0 height 0
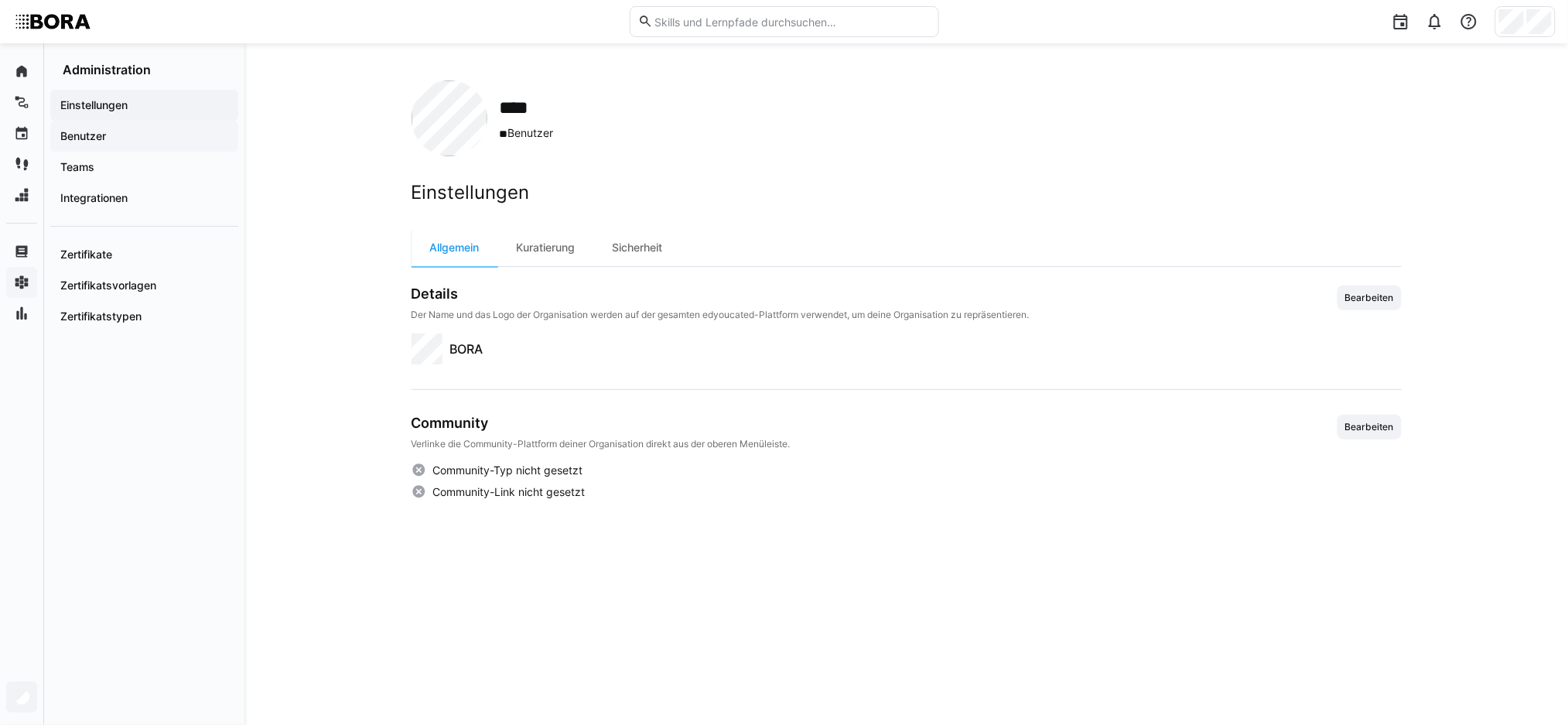
click at [0, 0] on app-navigation-label "Benutzer" at bounding box center [0, 0] width 0 height 0
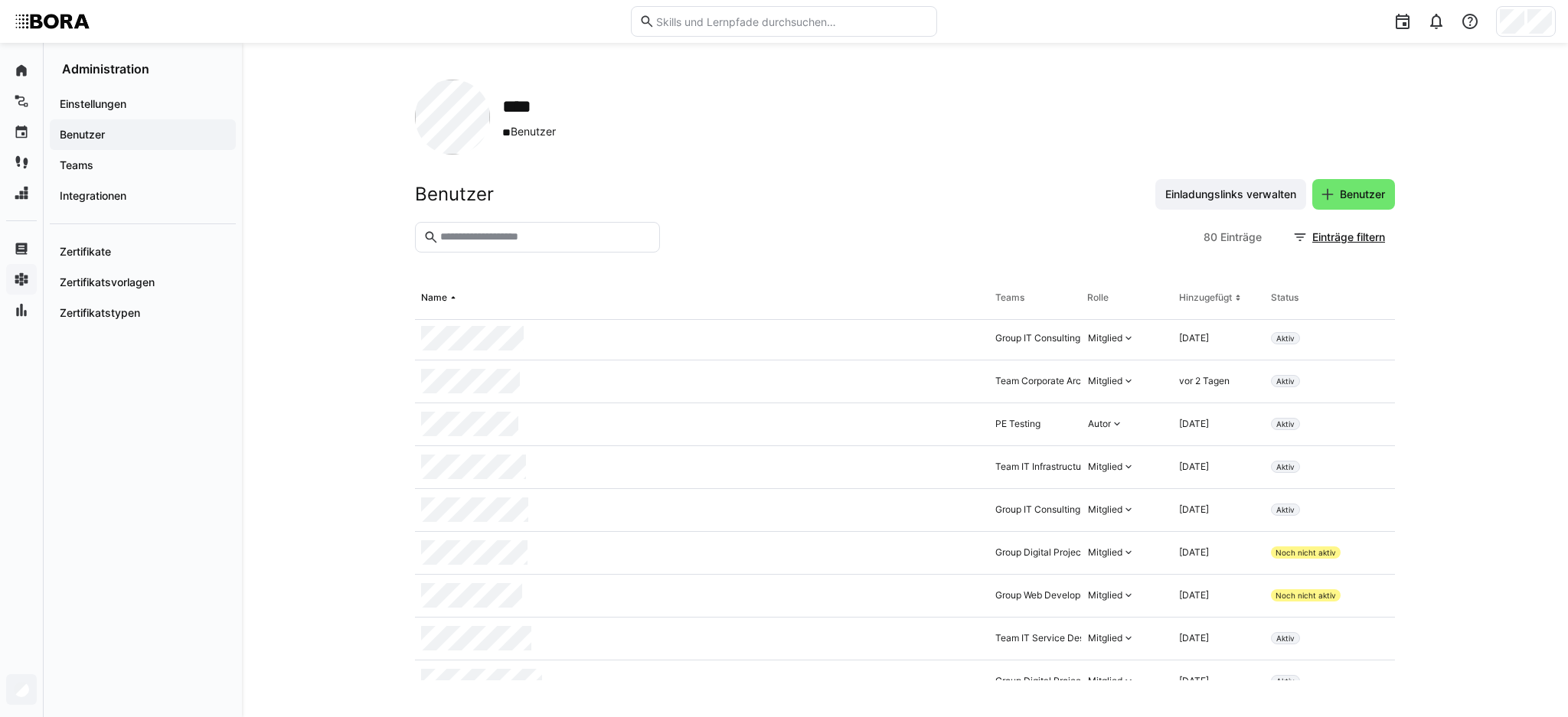
scroll to position [353, 0]
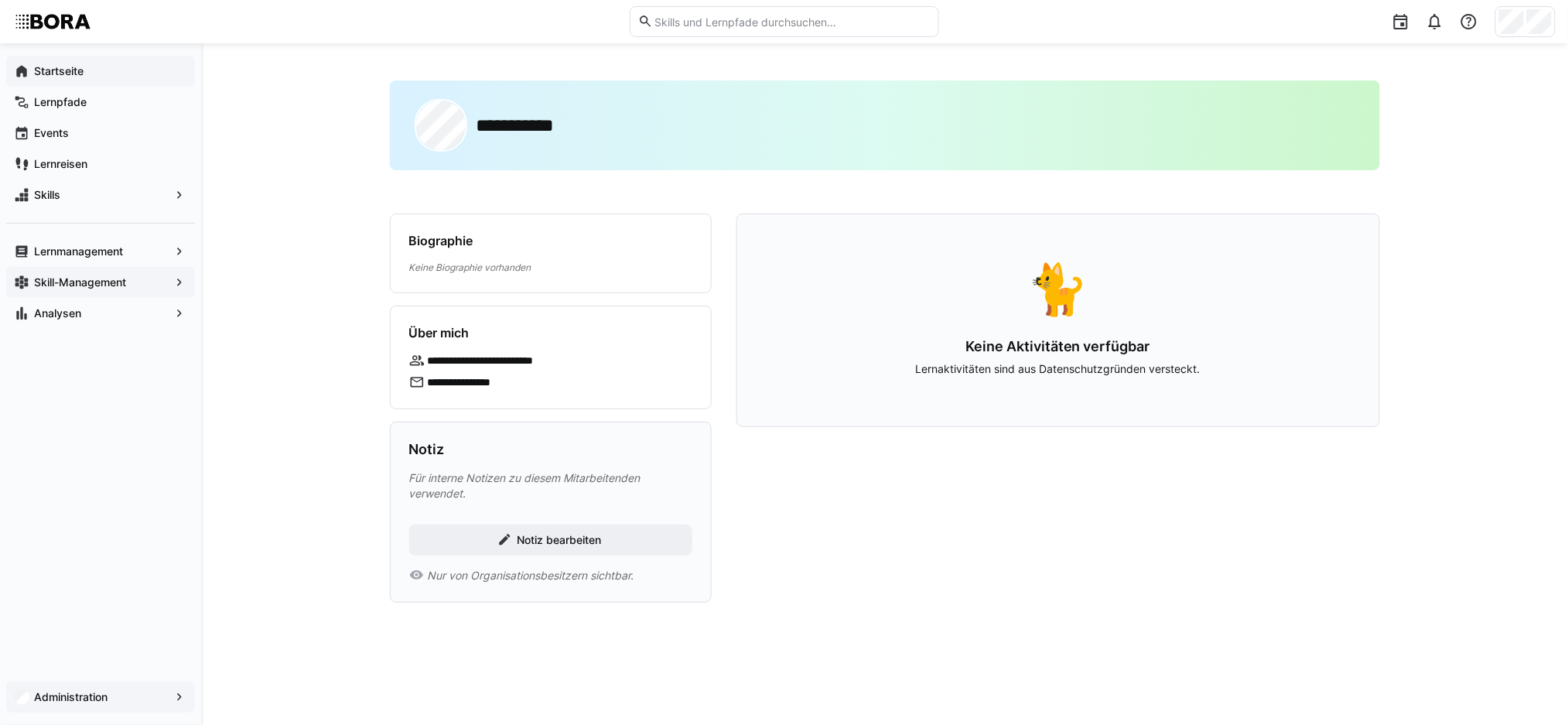
click at [0, 0] on app-navigation-label "Startseite" at bounding box center [0, 0] width 0 height 0
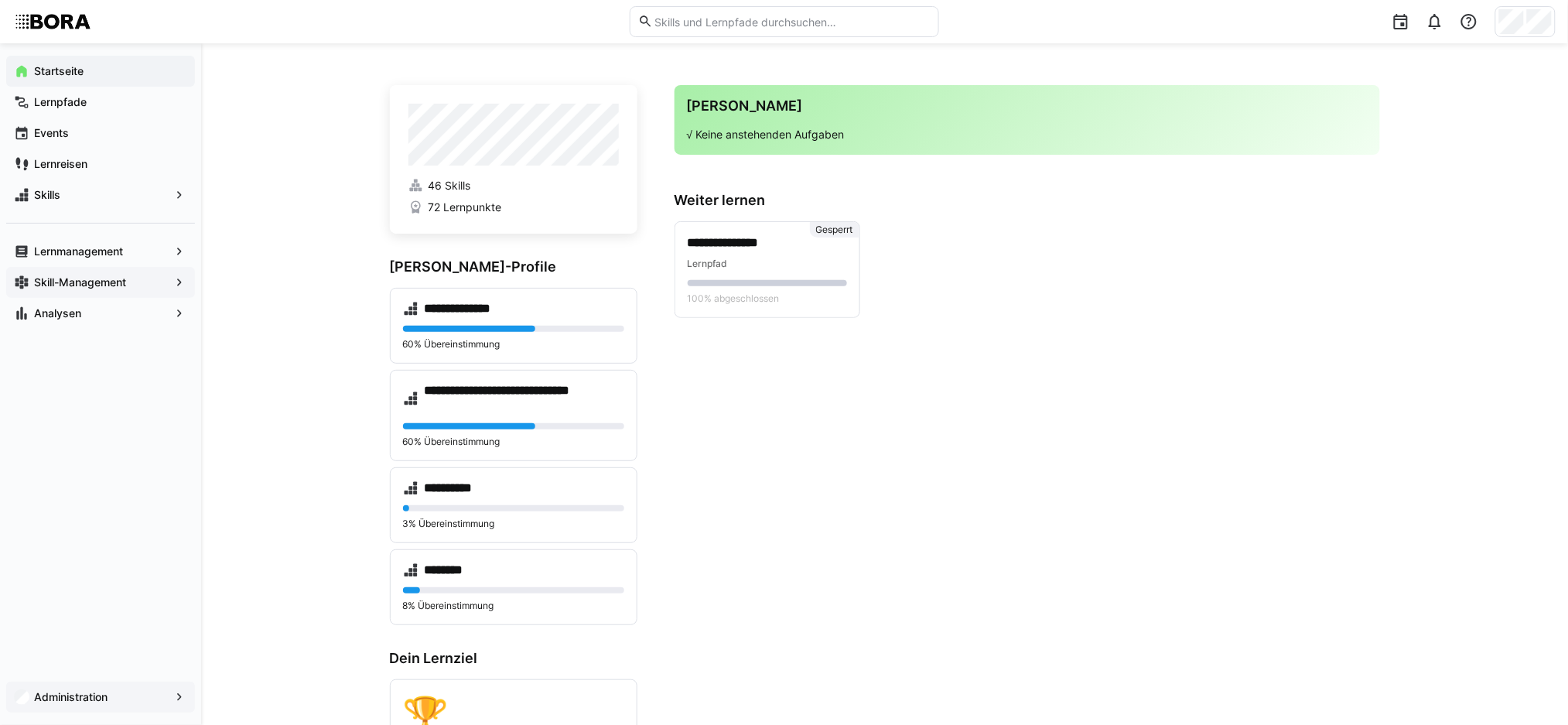
click at [121, 693] on span "Administration" at bounding box center [100, 697] width 138 height 16
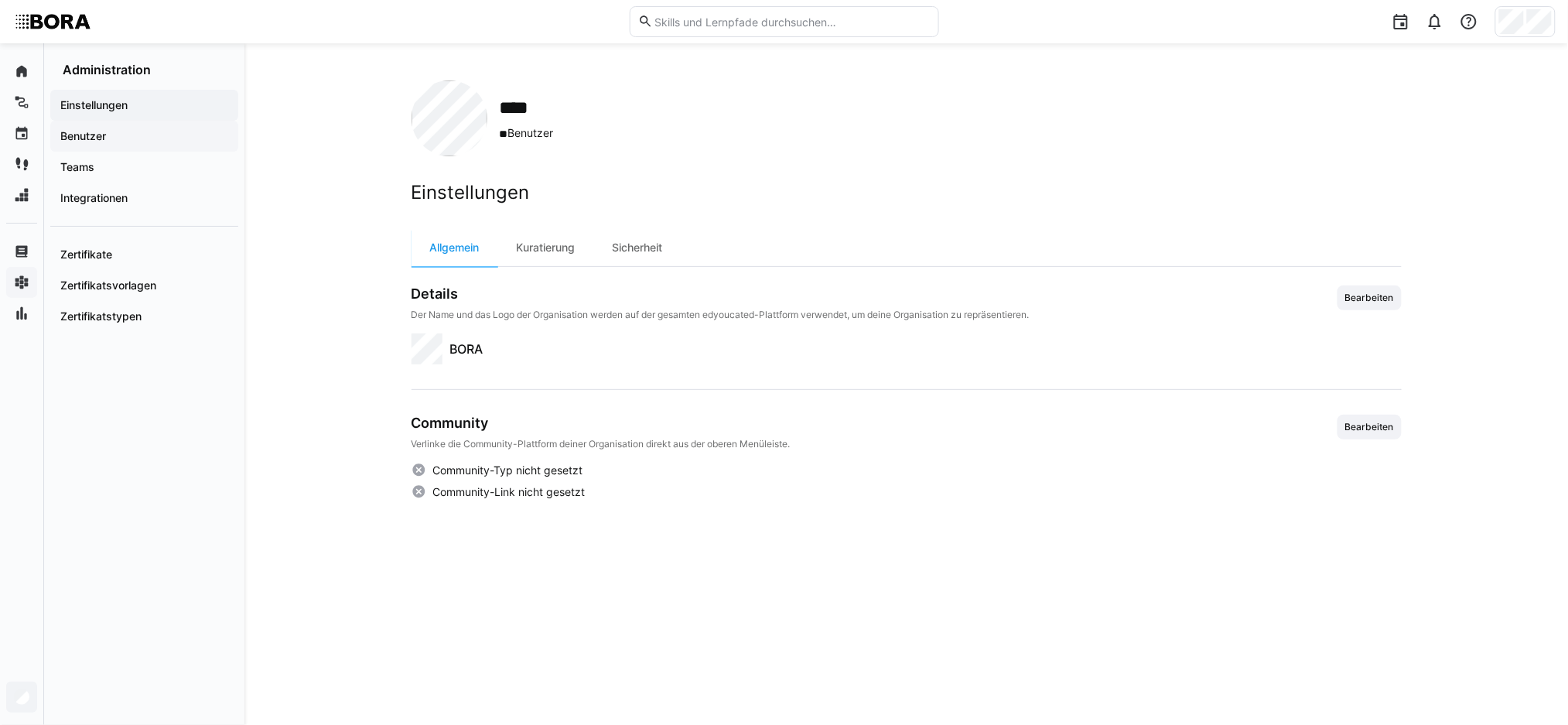
click at [130, 138] on span "Benutzer" at bounding box center [144, 136] width 172 height 16
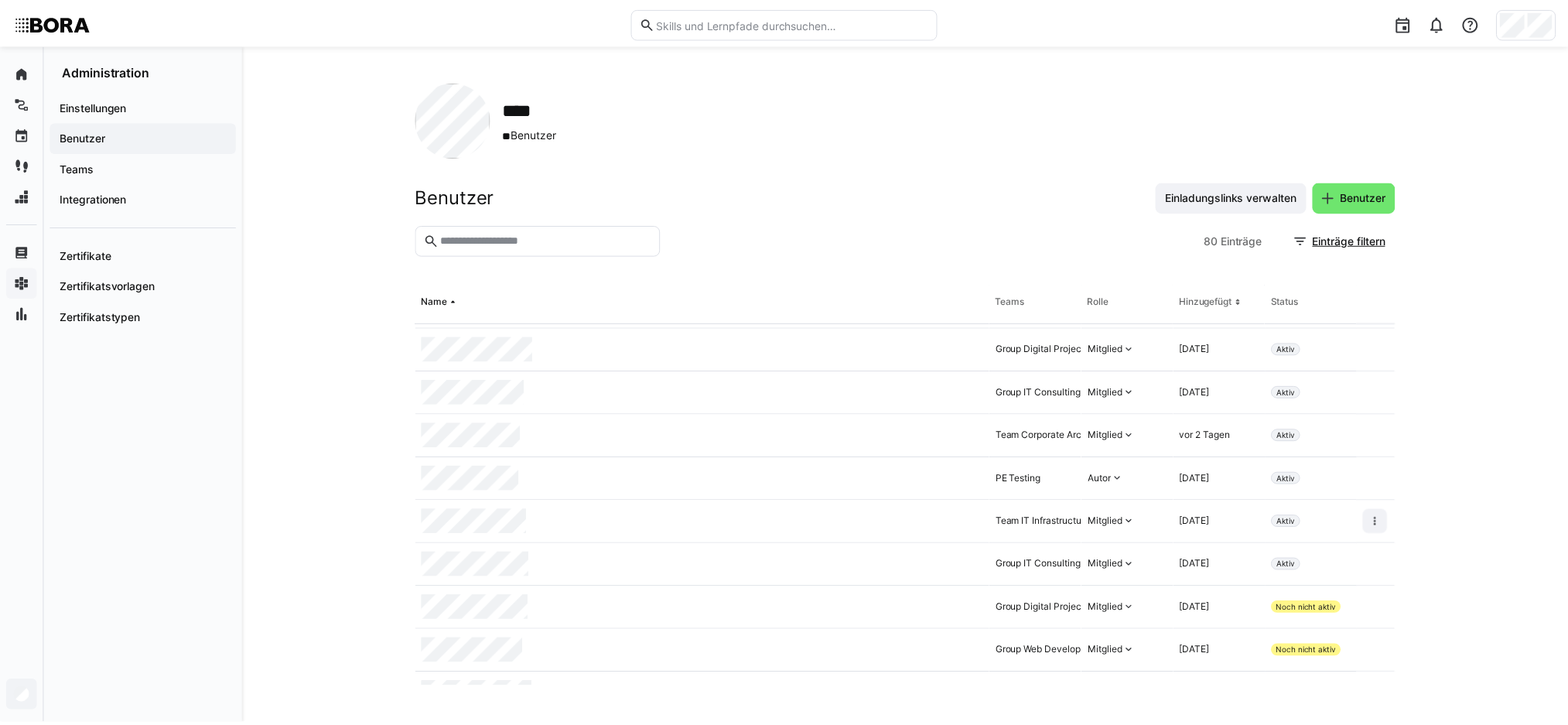
scroll to position [309, 0]
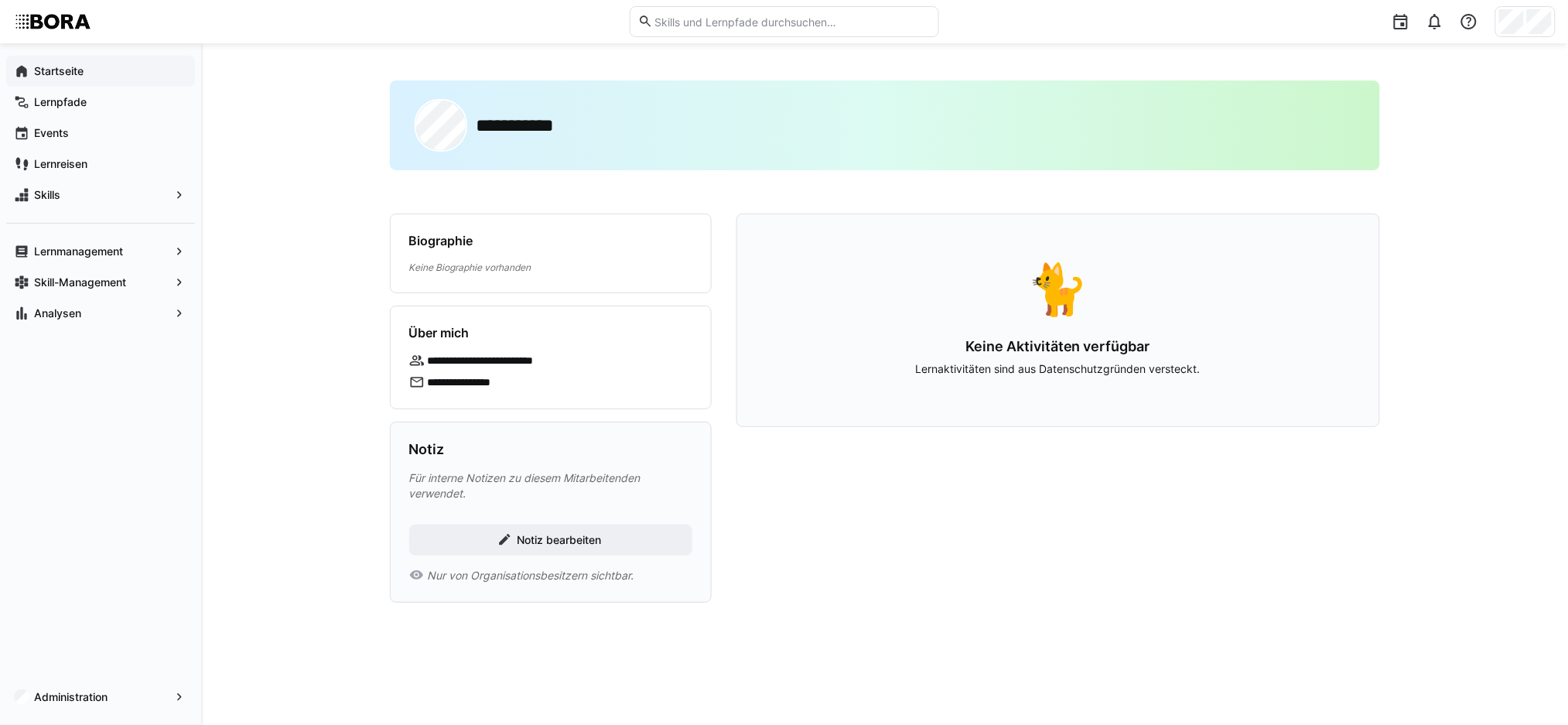
click at [0, 0] on app-navigation-label "Startseite" at bounding box center [0, 0] width 0 height 0
